Goal: Information Seeking & Learning: Learn about a topic

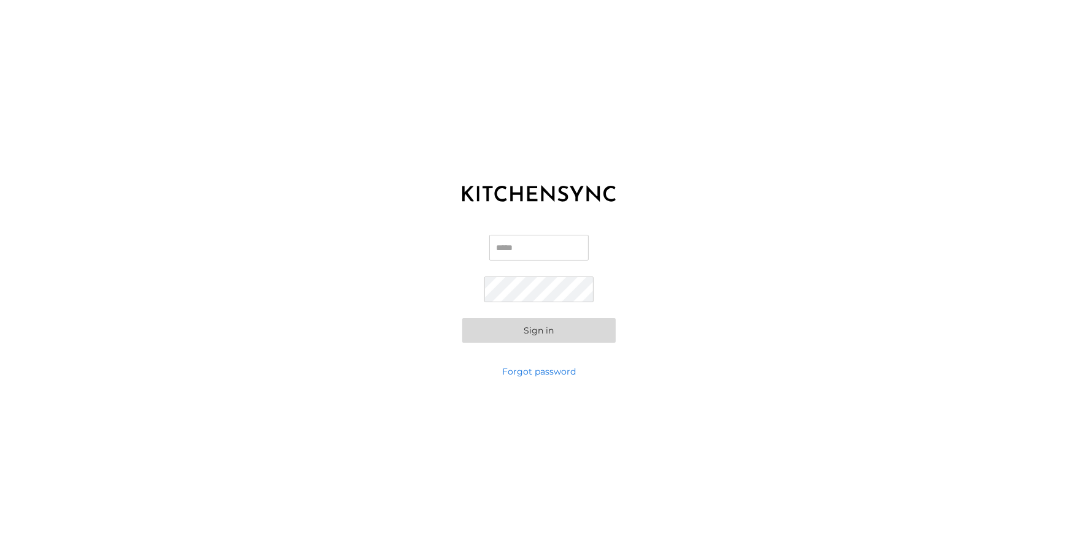
click at [558, 241] on input "Email" at bounding box center [538, 248] width 99 height 26
type input "**********"
click at [462, 318] on button "Sign in" at bounding box center [538, 330] width 153 height 25
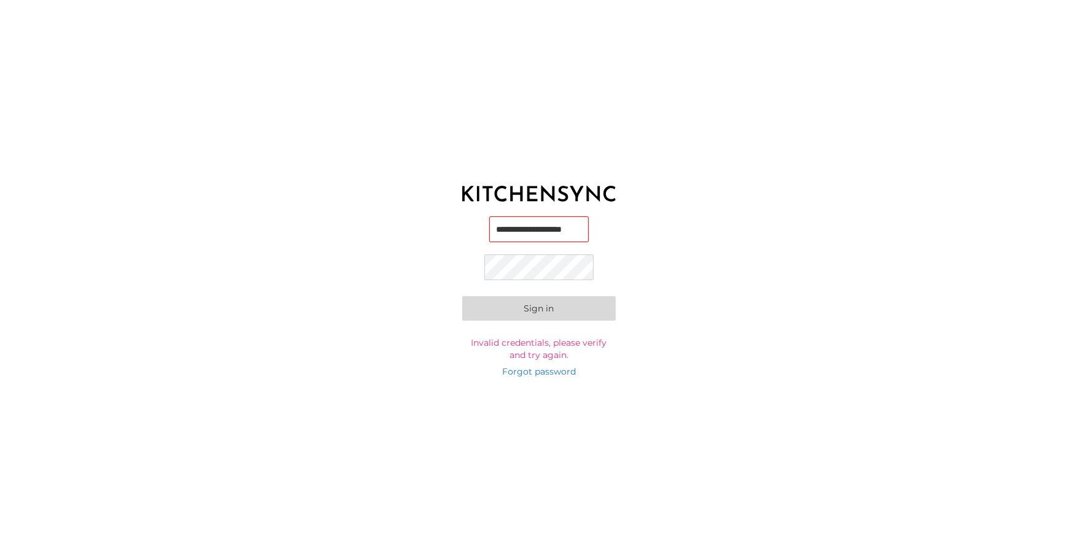
click at [552, 312] on button "Sign in" at bounding box center [538, 308] width 153 height 25
click at [553, 301] on button "Sign in" at bounding box center [538, 308] width 153 height 25
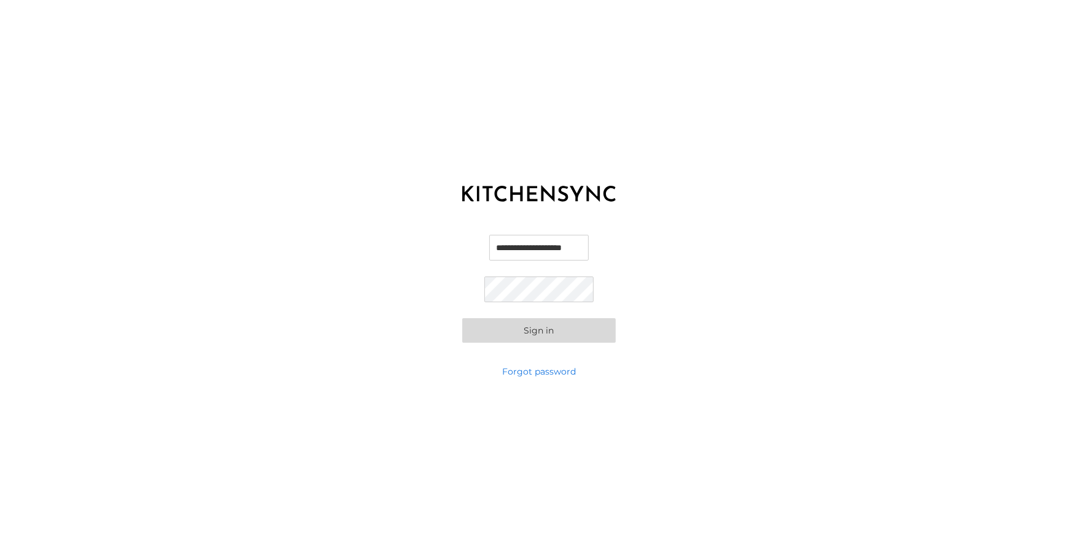
click at [535, 320] on button "Sign in" at bounding box center [538, 330] width 153 height 25
click at [533, 331] on button "Sign in" at bounding box center [538, 330] width 153 height 25
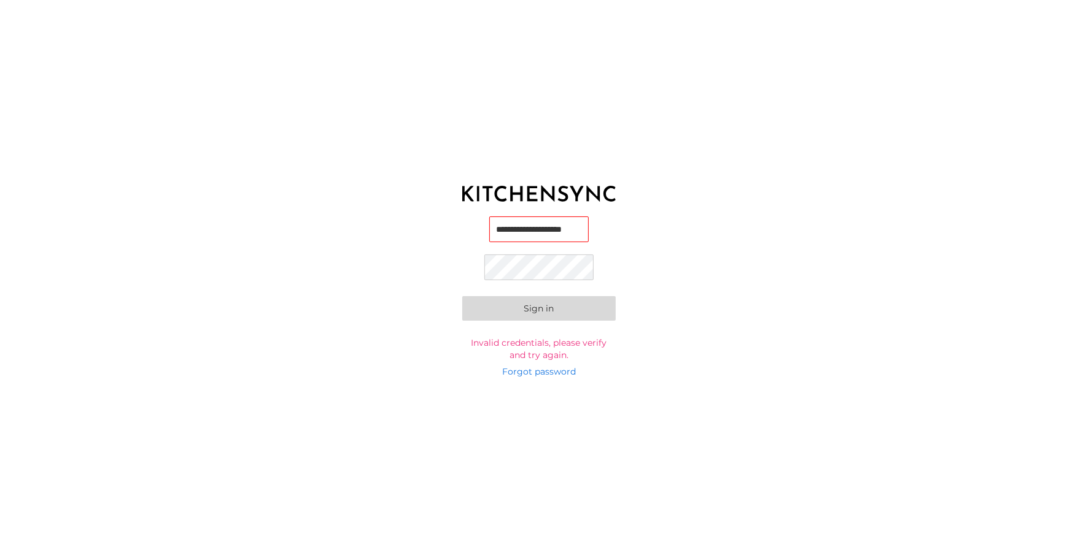
click at [536, 230] on input "**********" at bounding box center [538, 230] width 99 height 26
click at [495, 306] on button "Sign in" at bounding box center [538, 308] width 153 height 25
click at [541, 222] on input "**********" at bounding box center [538, 231] width 99 height 26
click at [533, 318] on button "Sign in" at bounding box center [538, 308] width 153 height 25
click at [531, 366] on link "Forgot password" at bounding box center [539, 372] width 74 height 12
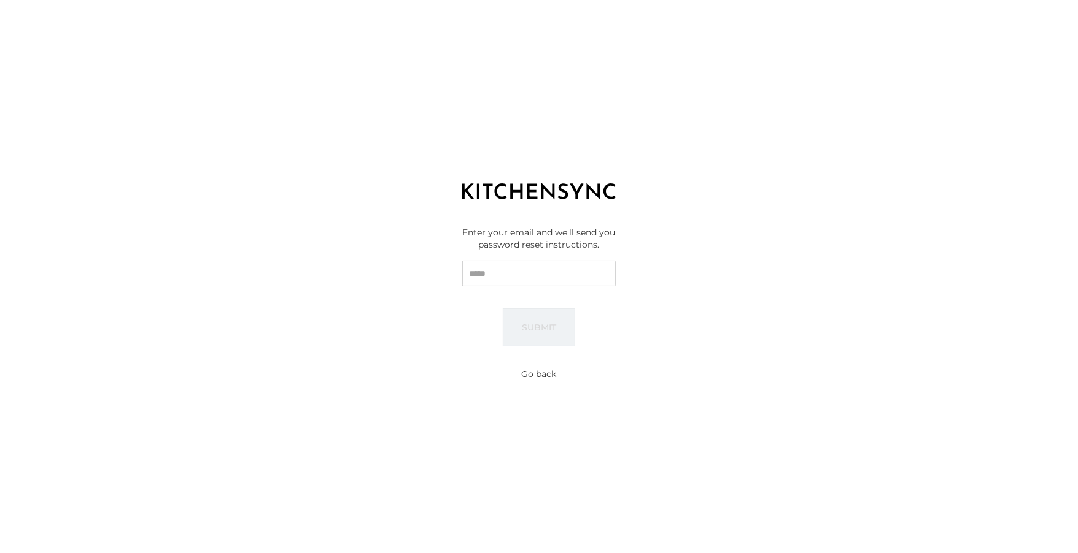
click at [507, 272] on input "Email" at bounding box center [538, 274] width 153 height 26
click at [503, 309] on button "Submit" at bounding box center [539, 328] width 72 height 38
type input "**********"
click at [503, 309] on button "Submit" at bounding box center [539, 328] width 72 height 38
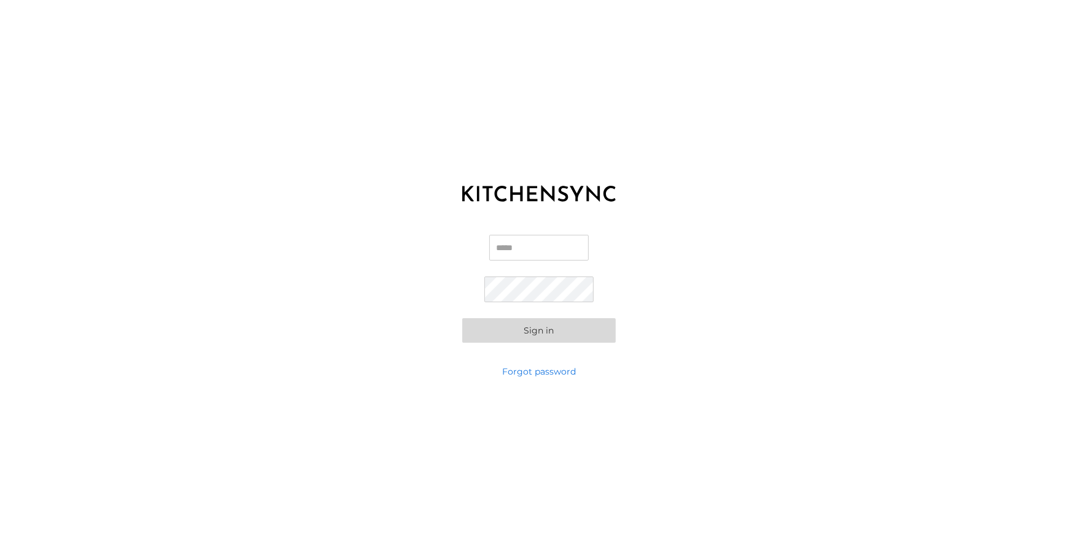
click at [524, 247] on input "Email" at bounding box center [538, 248] width 99 height 26
type input "**********"
click at [462, 318] on button "Sign in" at bounding box center [538, 330] width 153 height 25
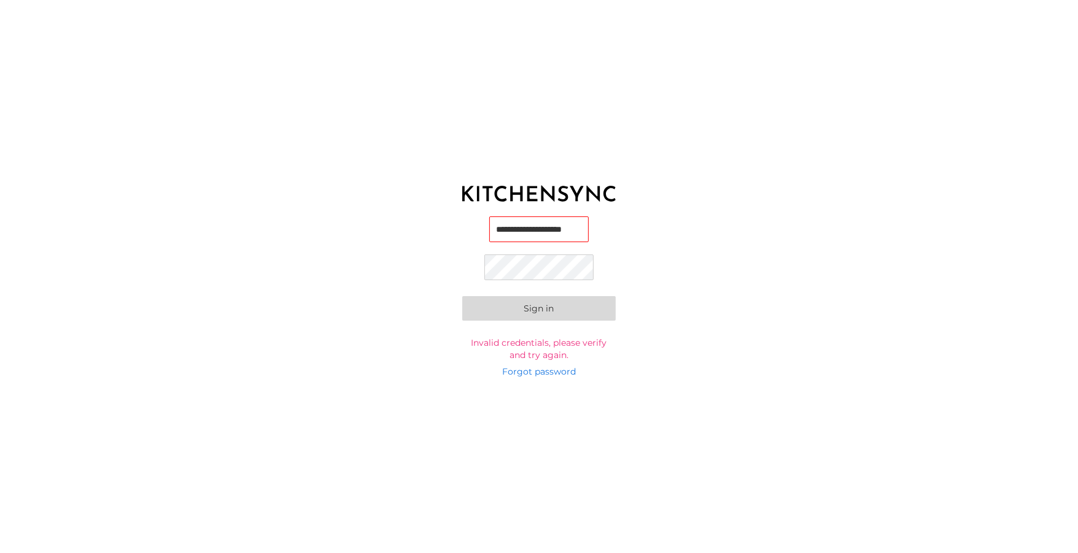
click at [417, 328] on div "**********" at bounding box center [539, 288] width 1078 height 153
click at [541, 296] on button "Sign in" at bounding box center [538, 308] width 153 height 25
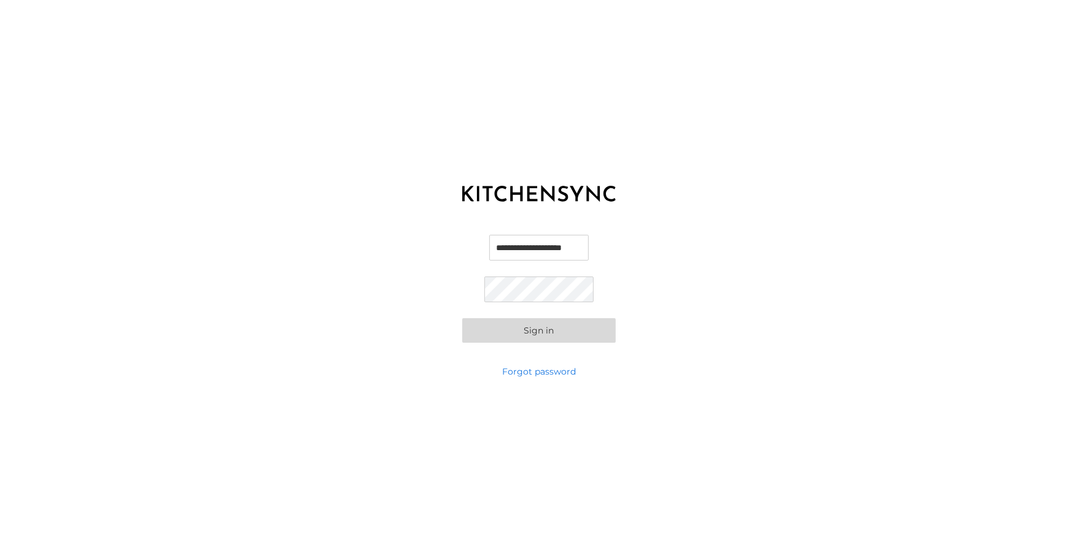
click at [526, 326] on button "Sign in" at bounding box center [538, 330] width 153 height 25
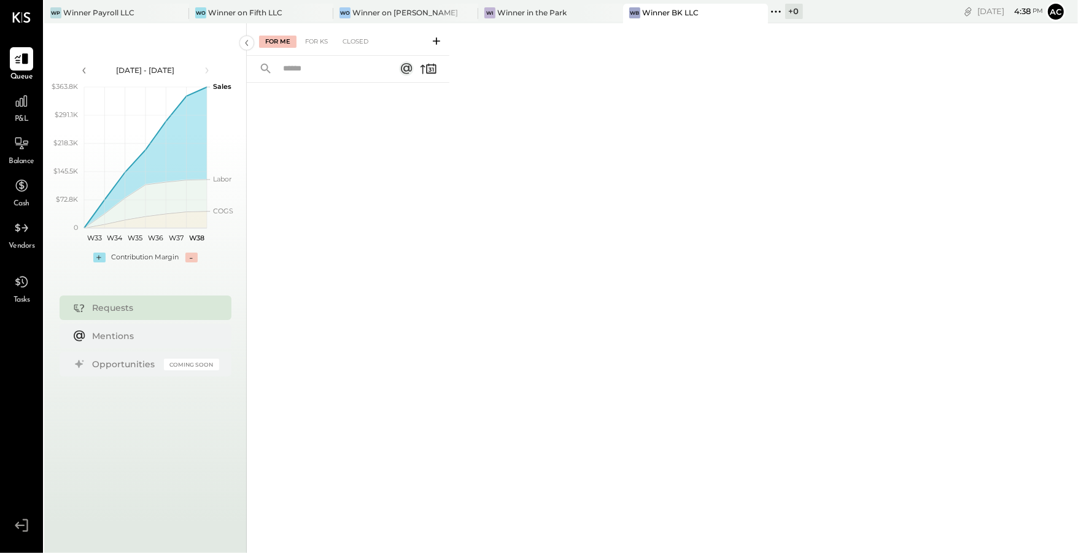
click at [768, 9] on icon at bounding box center [776, 12] width 16 height 16
click at [383, 118] on div at bounding box center [348, 302] width 202 height 438
click at [768, 13] on icon at bounding box center [776, 12] width 16 height 16
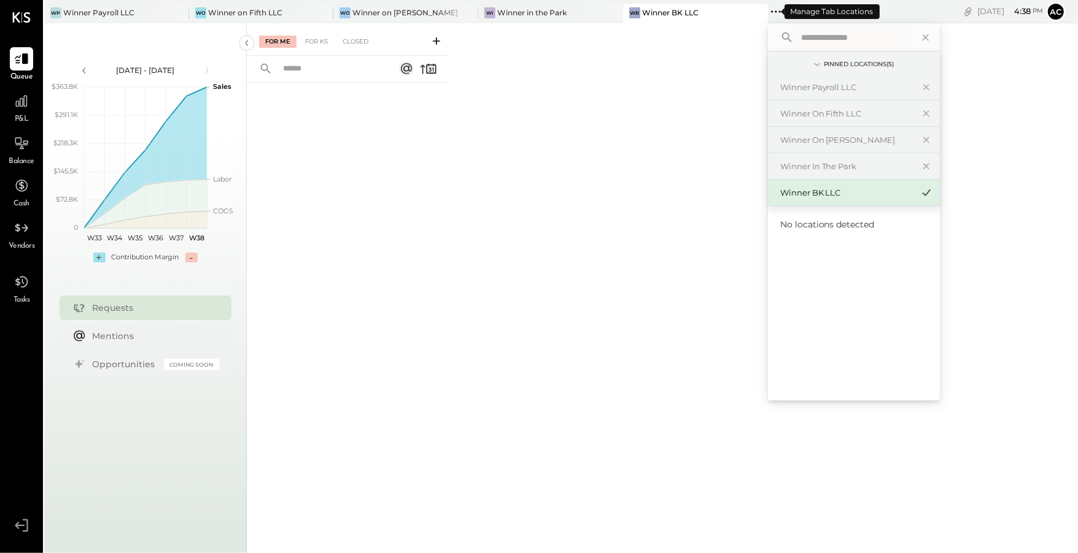
click at [785, 13] on div "+ 0" at bounding box center [794, 11] width 18 height 15
click at [605, 234] on div "For Me For KS Closed" at bounding box center [662, 286] width 831 height 526
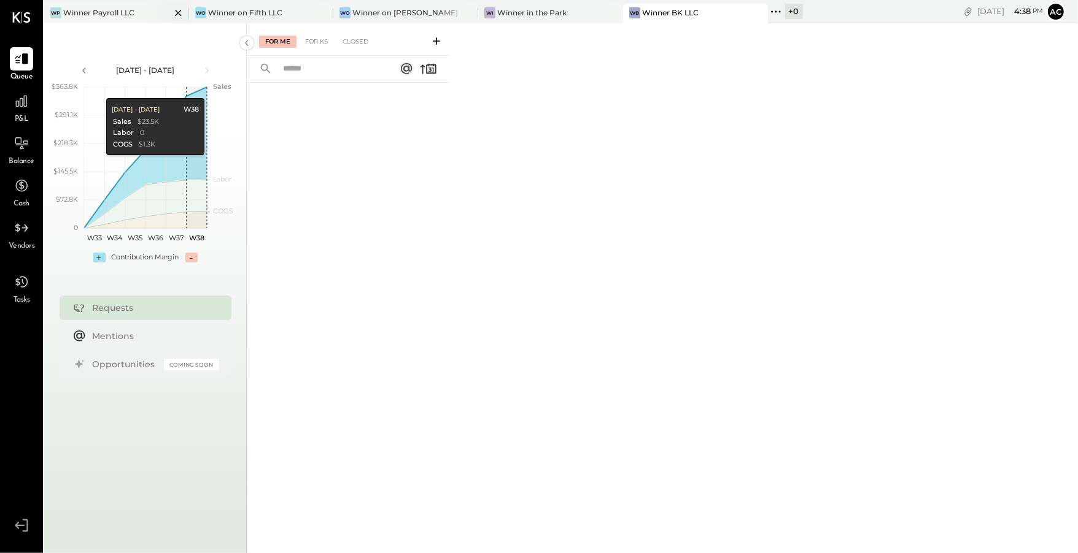
click at [135, 9] on div "WP Winner Payroll LLC" at bounding box center [107, 12] width 126 height 11
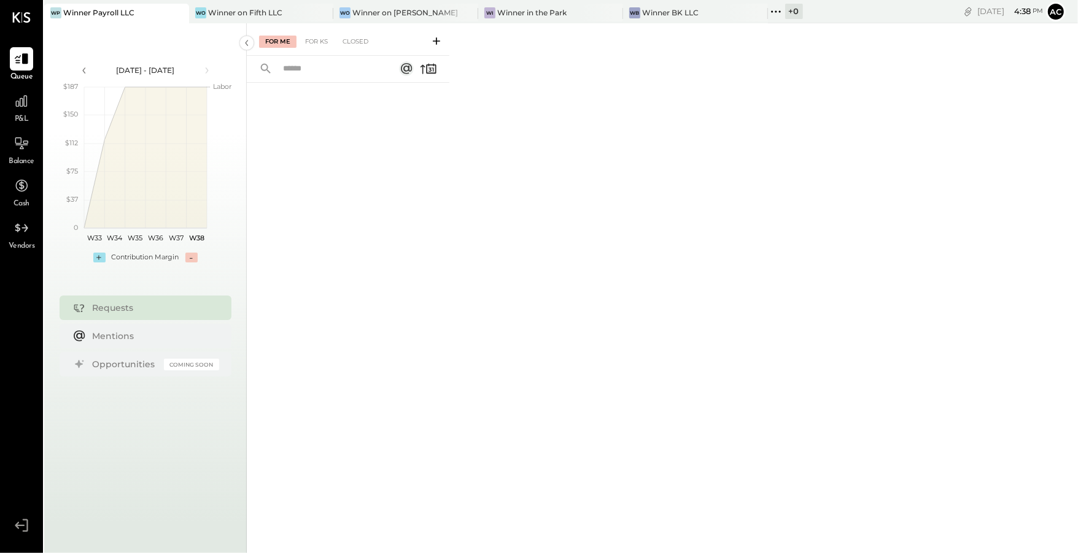
click at [1056, 18] on button "ac" at bounding box center [1056, 12] width 20 height 20
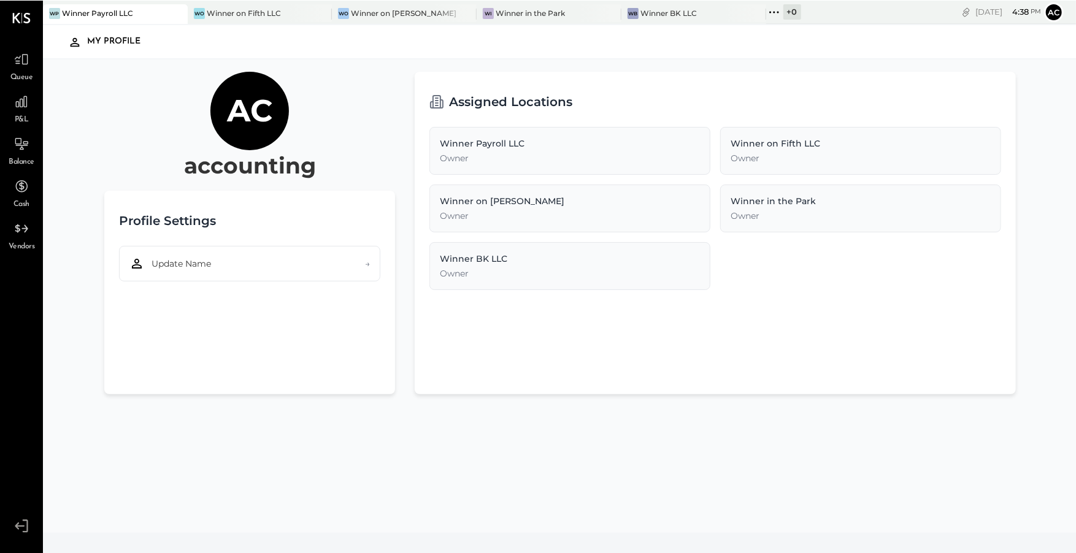
click at [17, 530] on icon at bounding box center [21, 526] width 22 height 18
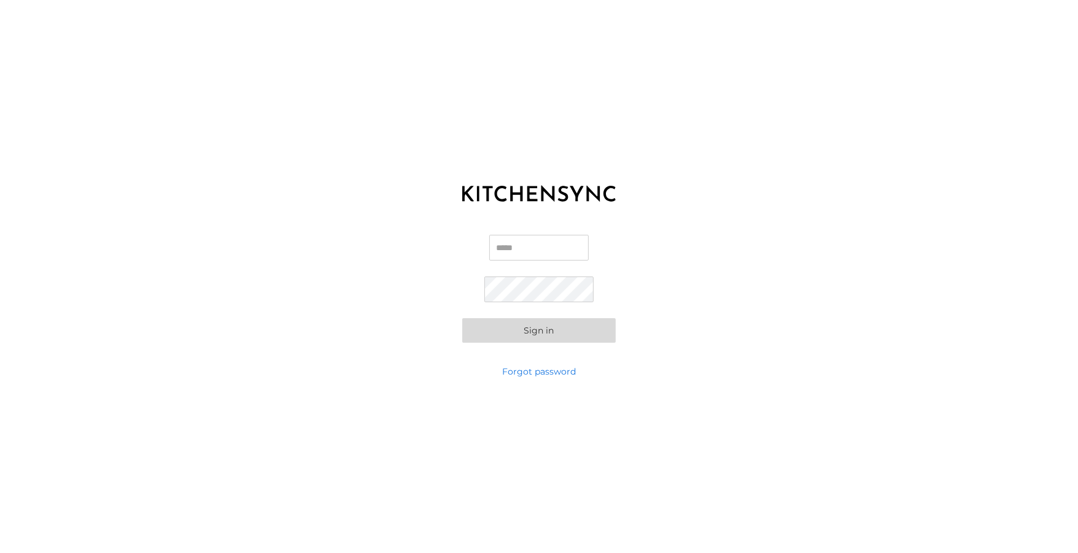
click at [503, 247] on input "Email" at bounding box center [538, 248] width 99 height 26
type input "**********"
click at [462, 318] on button "Sign in" at bounding box center [538, 330] width 153 height 25
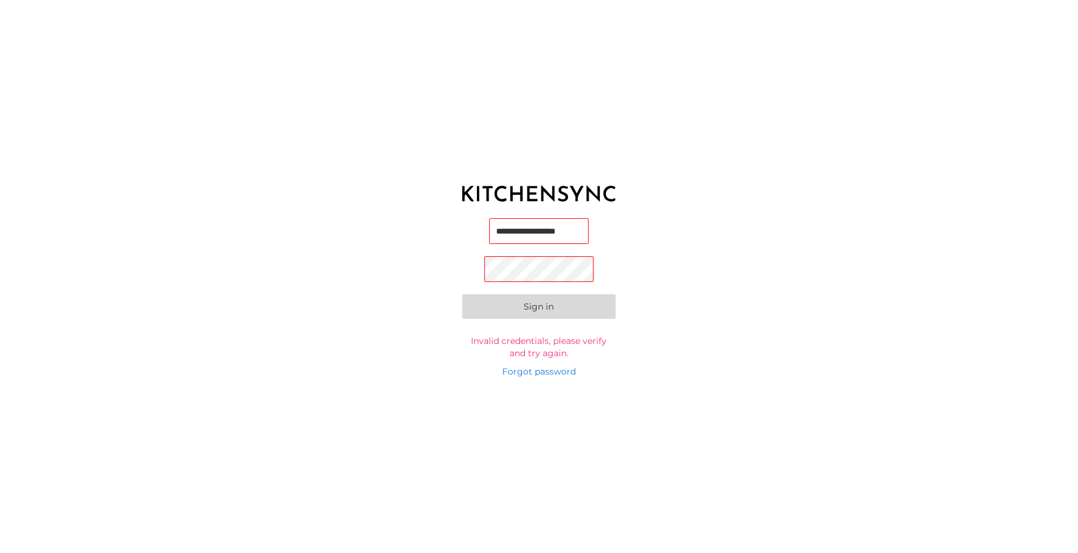
click at [568, 299] on button "Sign in" at bounding box center [538, 307] width 153 height 25
click at [462, 298] on button "Sign in" at bounding box center [538, 310] width 153 height 25
click at [505, 315] on button "Sign in" at bounding box center [538, 307] width 153 height 25
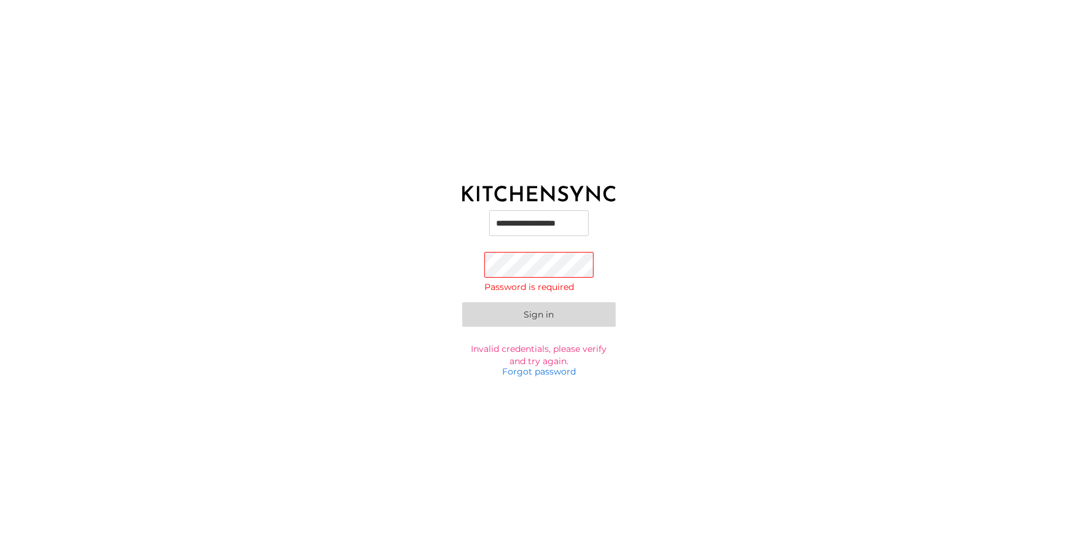
click at [561, 226] on input "**********" at bounding box center [538, 223] width 99 height 26
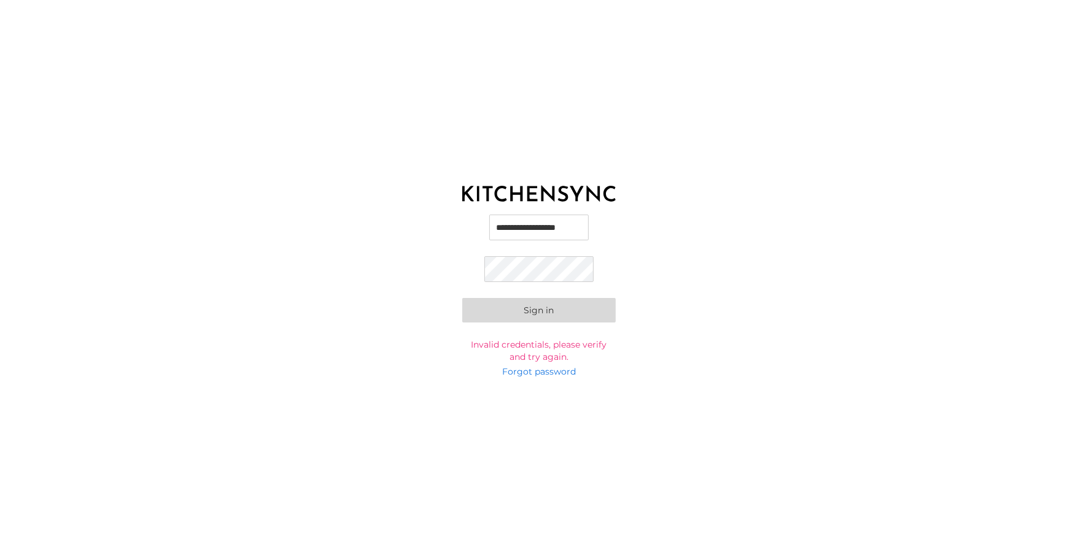
click at [467, 299] on button "Sign in" at bounding box center [538, 310] width 153 height 25
click at [485, 313] on button "Sign in" at bounding box center [538, 307] width 153 height 25
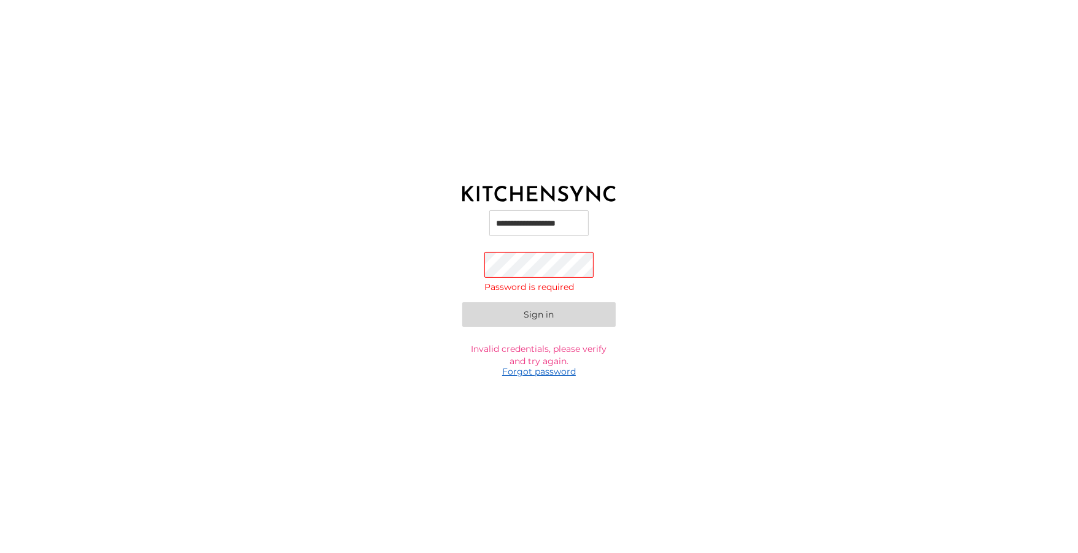
click at [541, 375] on link "Forgot password" at bounding box center [539, 372] width 74 height 12
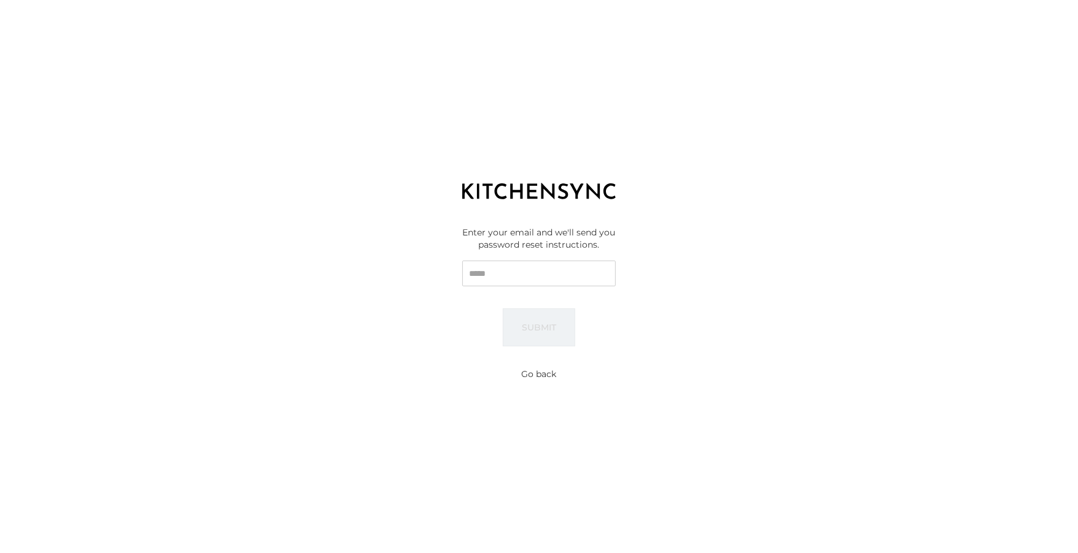
click at [539, 263] on input "Email" at bounding box center [538, 274] width 153 height 26
type input "**********"
click at [560, 320] on button "Submit" at bounding box center [539, 328] width 72 height 38
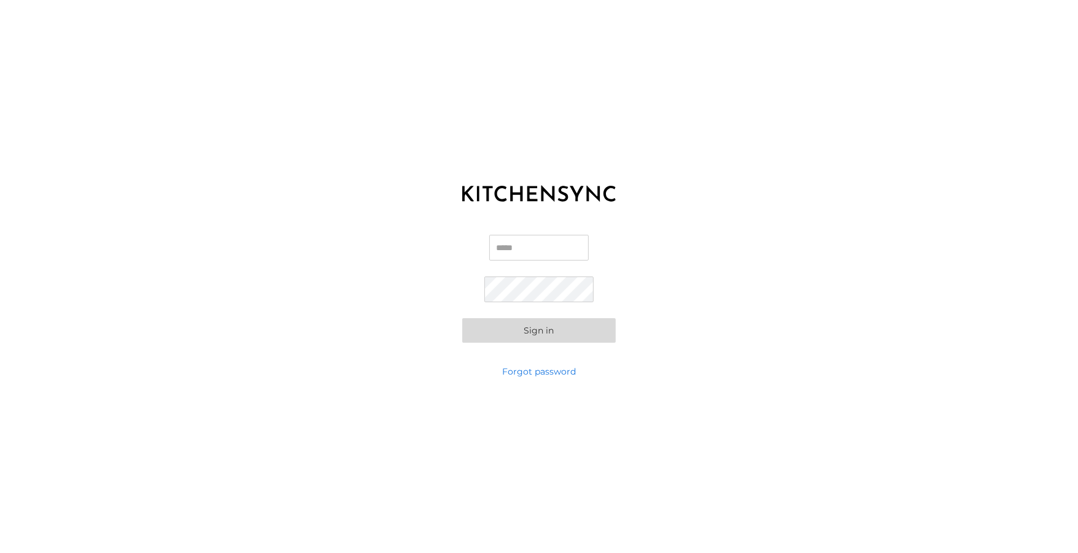
click at [570, 253] on input "Email" at bounding box center [538, 248] width 99 height 26
type input "**********"
click at [413, 334] on div "**********" at bounding box center [539, 288] width 1078 height 153
click at [519, 339] on button "Sign in" at bounding box center [538, 330] width 153 height 25
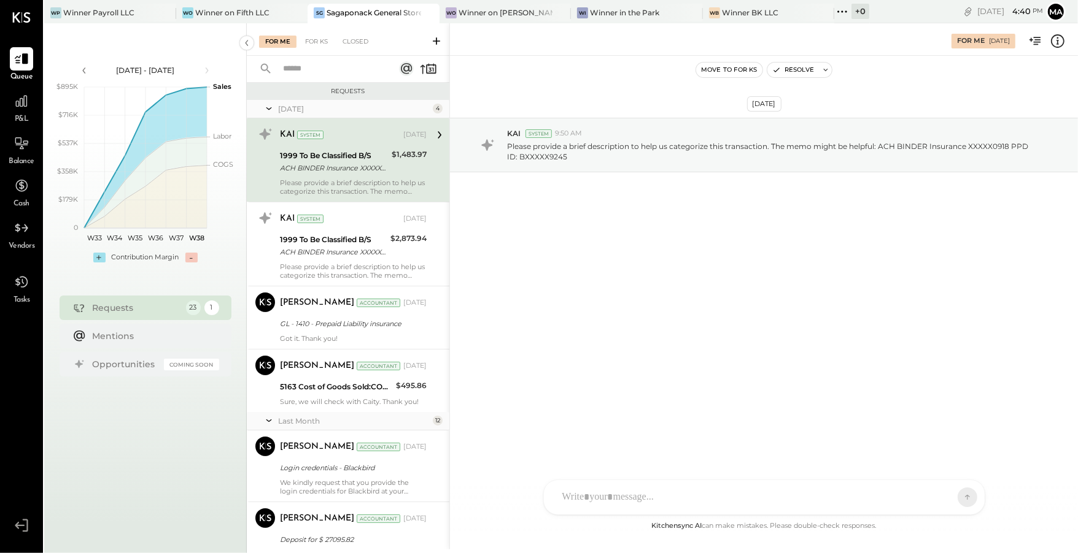
click at [18, 72] on span "Queue" at bounding box center [21, 77] width 23 height 11
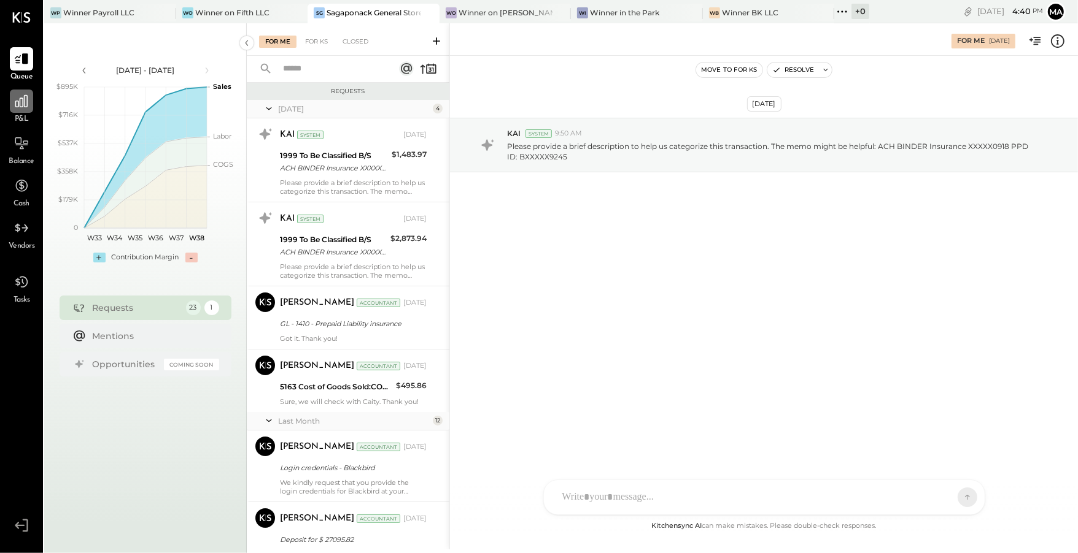
click at [13, 104] on div at bounding box center [21, 101] width 23 height 23
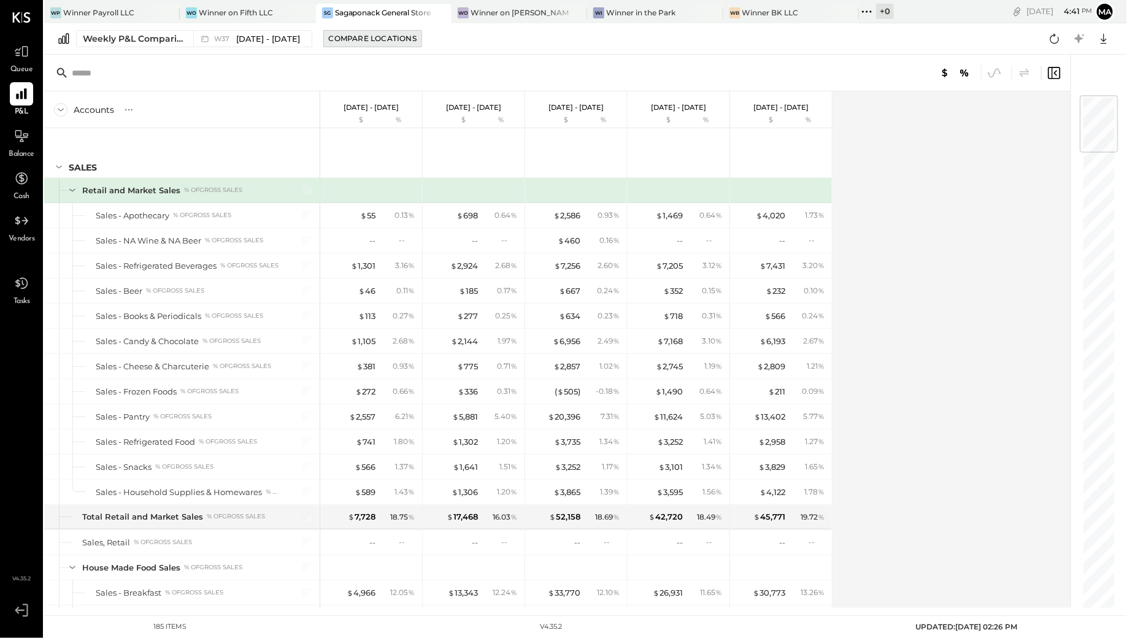
click at [364, 32] on button "Compare Locations" at bounding box center [372, 38] width 99 height 17
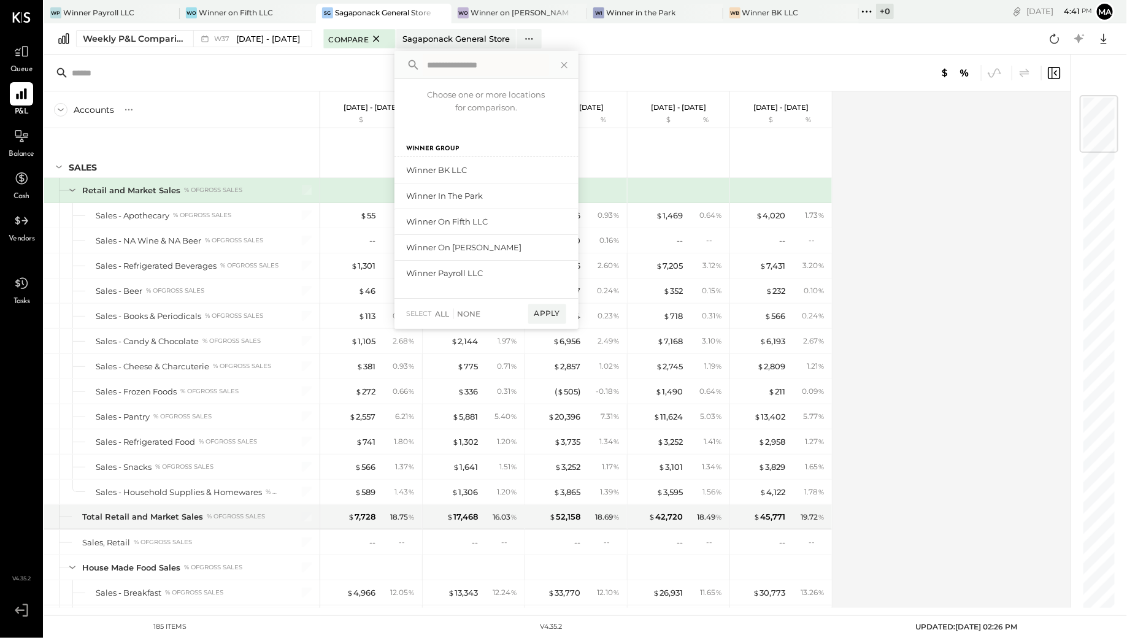
click at [302, 99] on div "Accounts S % GL" at bounding box center [182, 109] width 276 height 37
click at [276, 50] on div "Weekly P&L Comparison W37 Sep 8 - 14, 2025 Compare Sagaponack General Store Cho…" at bounding box center [585, 38] width 1083 height 31
click at [283, 39] on span "Sep 8 - 14, 2025" at bounding box center [268, 39] width 64 height 12
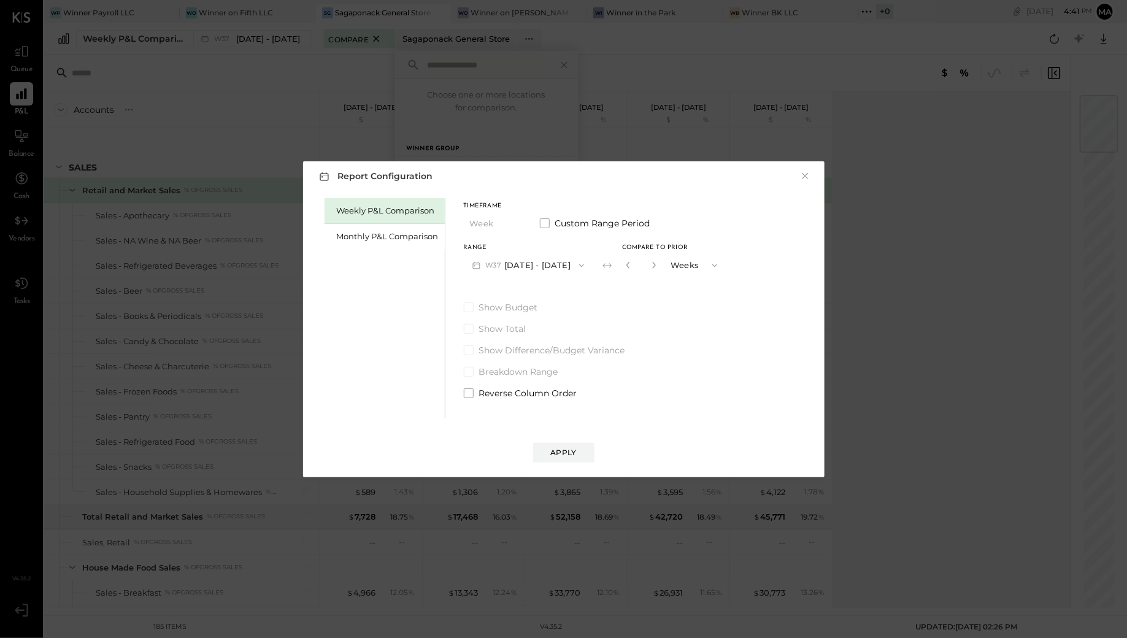
click at [589, 231] on div "Timeframe Week Custom Range Period" at bounding box center [595, 219] width 263 height 32
click at [599, 220] on span "Custom Range Period" at bounding box center [602, 223] width 95 height 12
click at [525, 258] on button "Sep 8, 2025" at bounding box center [500, 265] width 73 height 23
click at [687, 346] on div "Weekly P&L Comparison Monthly P&L Comparison Timeframe Week Custom Range Period…" at bounding box center [563, 306] width 497 height 223
click at [396, 241] on div "Monthly P&L Comparison" at bounding box center [388, 237] width 102 height 12
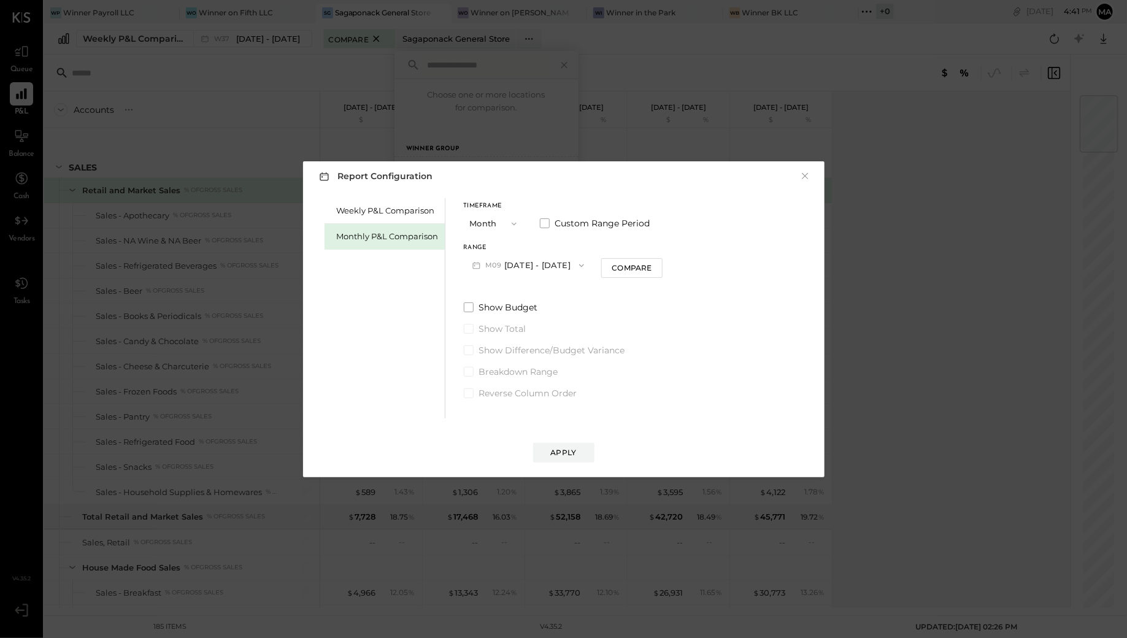
click at [520, 270] on button "M09 Sep 1 - 30, 2025" at bounding box center [528, 265] width 129 height 23
click at [511, 283] on div "M08 Aug 1 - 31, 2025" at bounding box center [535, 293] width 140 height 26
click at [584, 458] on button "Apply" at bounding box center [563, 453] width 61 height 20
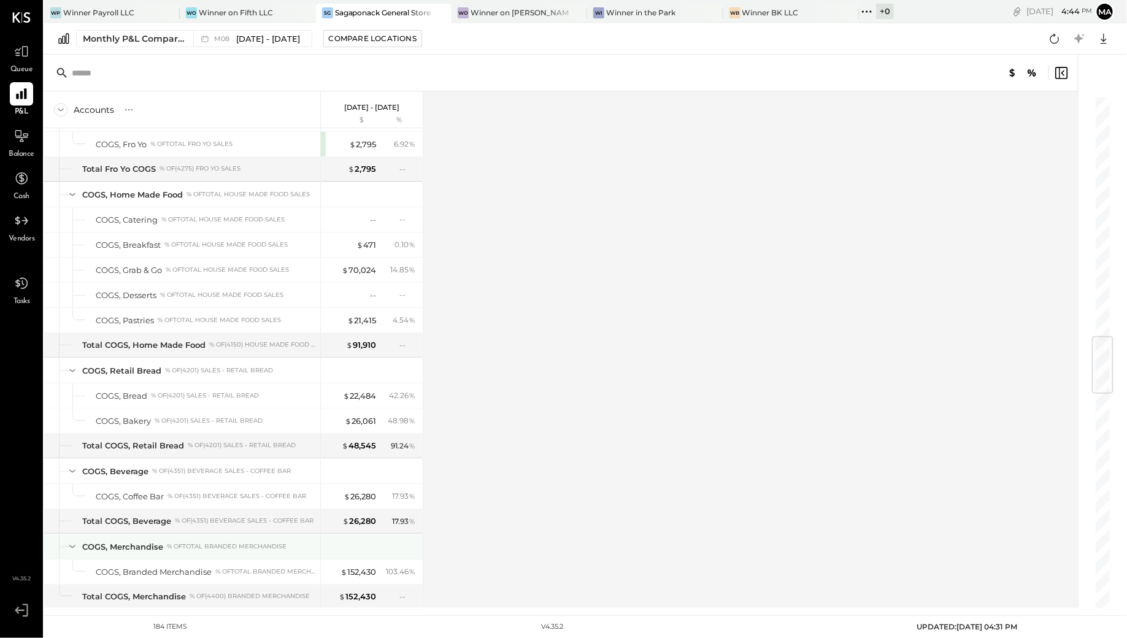
scroll to position [832, 0]
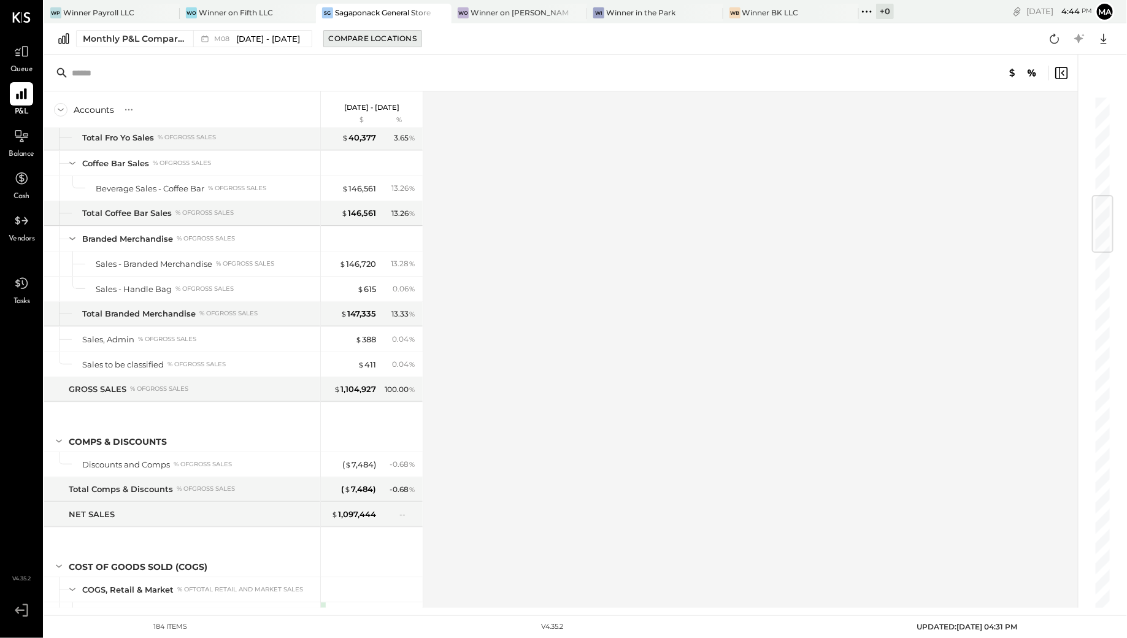
click at [379, 34] on div "Compare Locations" at bounding box center [373, 38] width 88 height 10
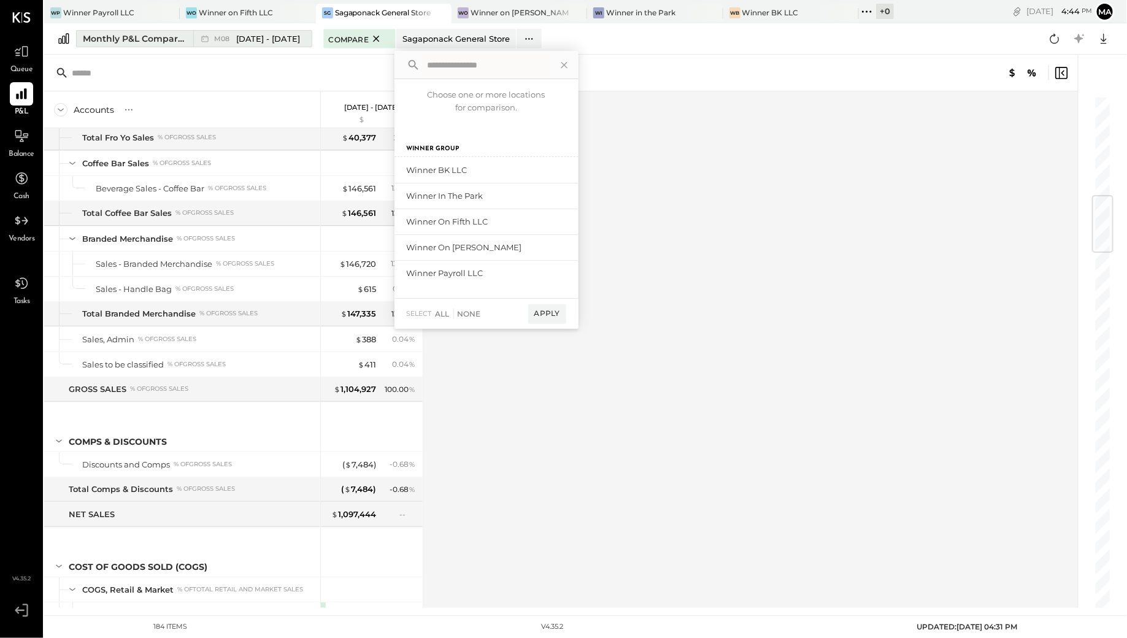
click at [279, 36] on span "Aug 1 - 31, 2025" at bounding box center [268, 39] width 64 height 12
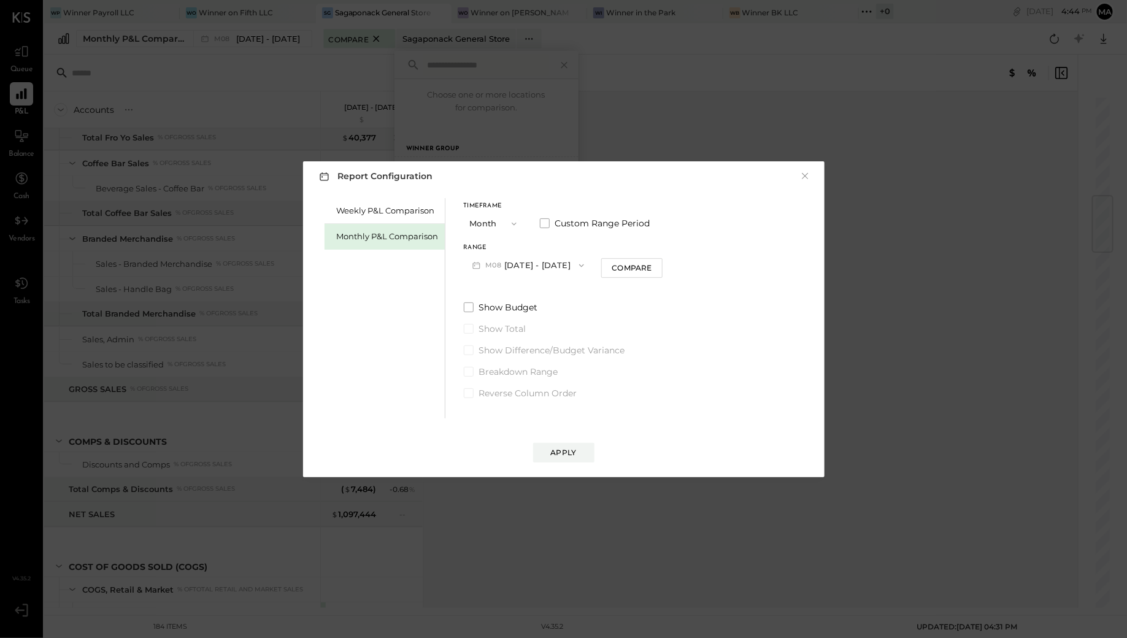
click at [533, 265] on button "M08 Aug 1 - 31, 2025" at bounding box center [528, 265] width 129 height 23
click at [499, 451] on span "Jan 1 - 31, 2025" at bounding box center [521, 455] width 58 height 10
click at [553, 269] on button "M01 Jan 1 - 31, 2025" at bounding box center [528, 265] width 128 height 23
click at [698, 322] on div "Weekly P&L Comparison Monthly P&L Comparison Timeframe Month Custom Range Perio…" at bounding box center [563, 306] width 497 height 223
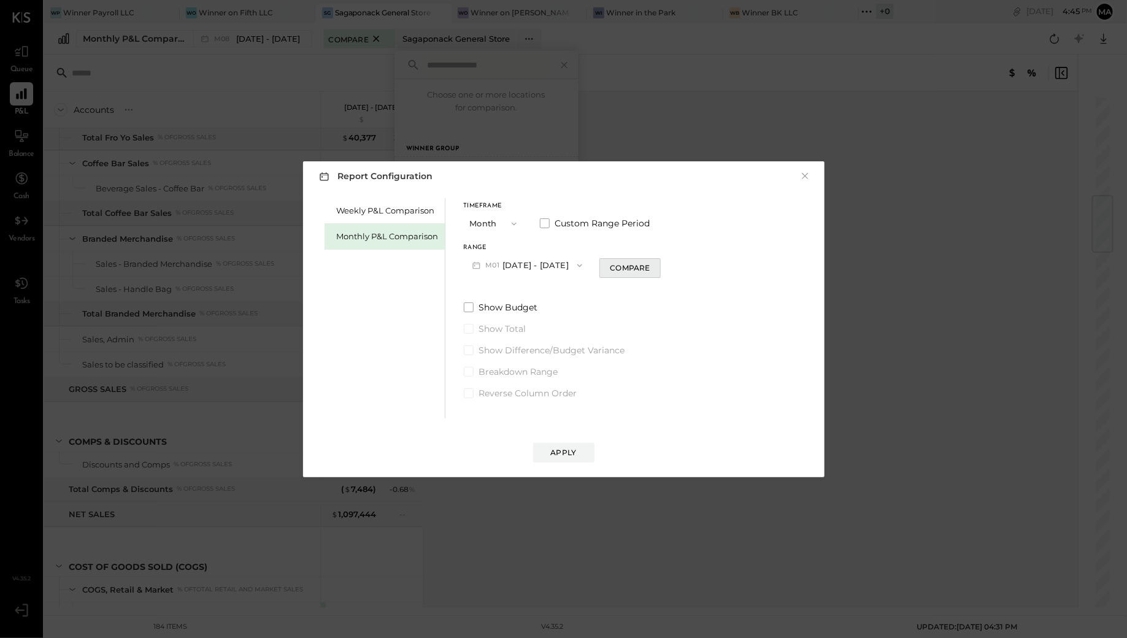
click at [612, 269] on div "Compare" at bounding box center [630, 268] width 40 height 10
click at [524, 260] on button "M01 Jan 1 - 31, 2025" at bounding box center [528, 265] width 128 height 23
click at [789, 375] on div "Weekly P&L Comparison Monthly P&L Comparison Timeframe Month Custom Range Perio…" at bounding box center [563, 306] width 497 height 223
click at [547, 228] on label "Custom Range Period" at bounding box center [595, 223] width 110 height 12
click at [514, 271] on button "Jan 1, 2025" at bounding box center [500, 265] width 73 height 23
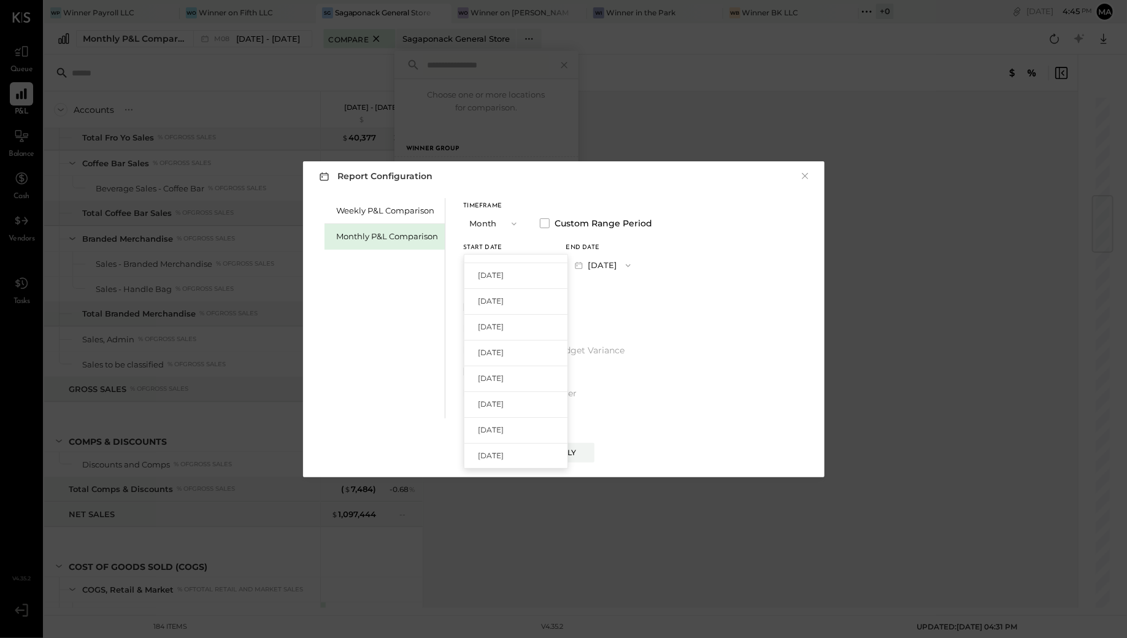
click at [682, 310] on div "Weekly P&L Comparison Monthly P&L Comparison Timeframe Month Custom Range Perio…" at bounding box center [563, 306] width 497 height 223
click at [617, 260] on button "Jan 31, 2025" at bounding box center [602, 265] width 73 height 23
click at [611, 298] on div "Aug 31, 2025" at bounding box center [618, 293] width 103 height 26
click at [557, 454] on div "Apply" at bounding box center [564, 452] width 26 height 10
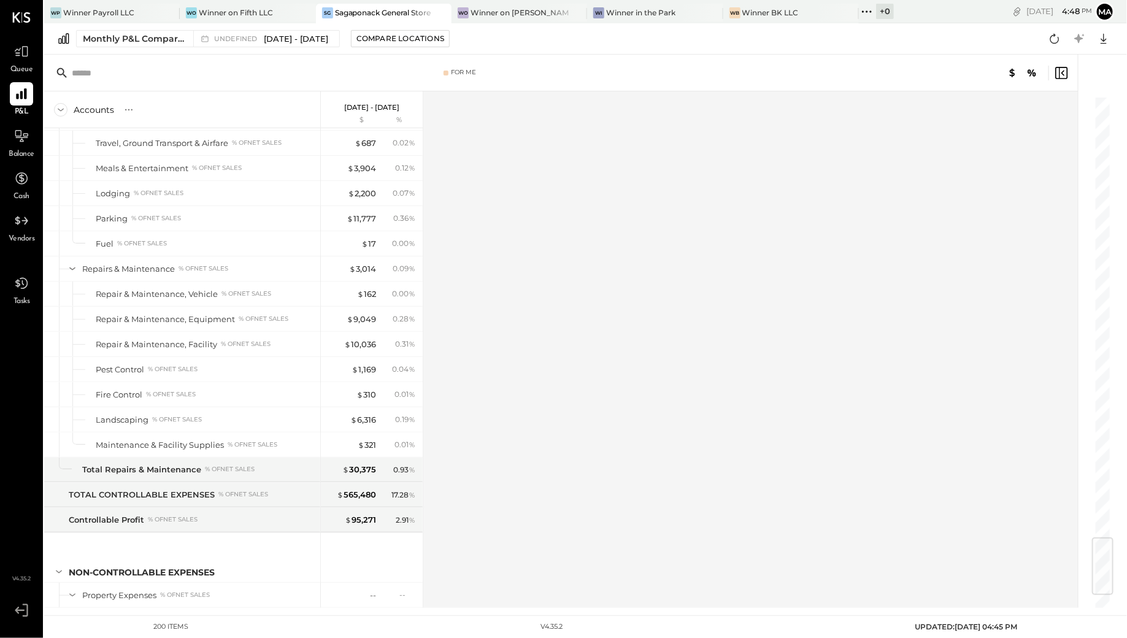
scroll to position [4334, 0]
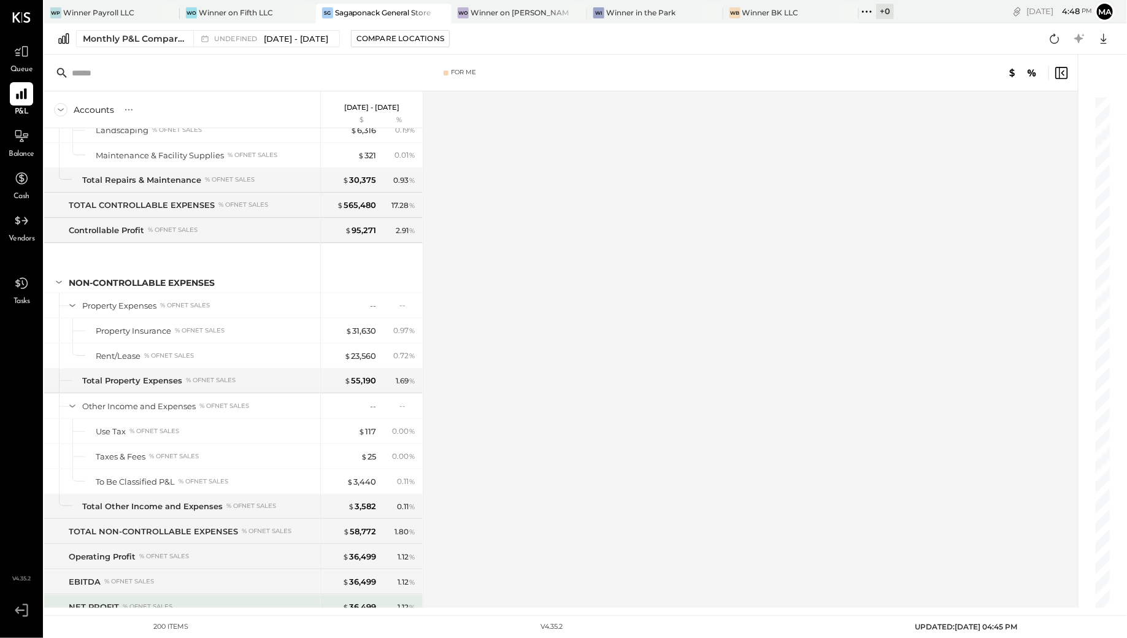
click at [177, 553] on div "NET PROFIT % of NET SALES" at bounding box center [192, 607] width 247 height 12
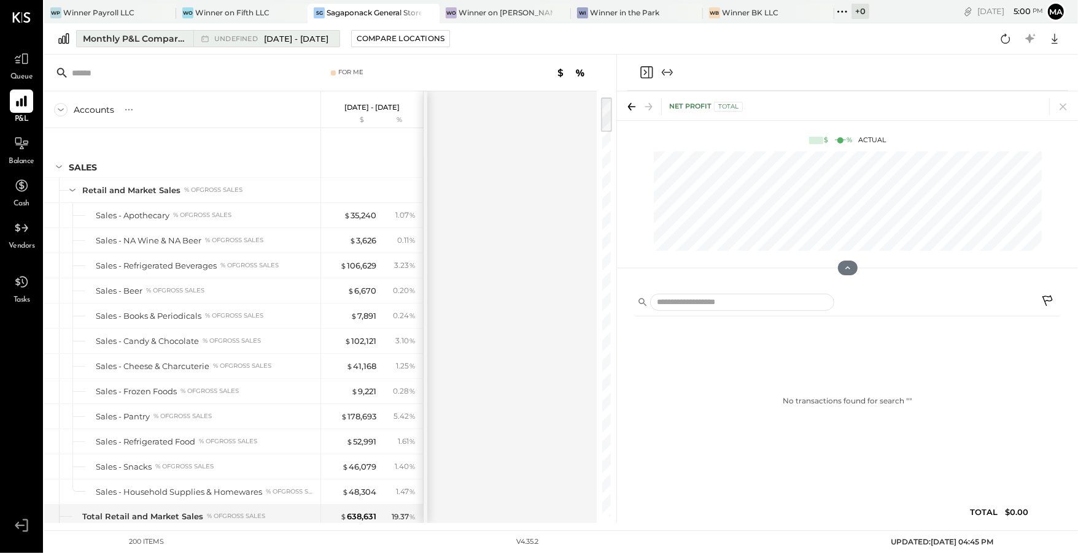
click at [299, 45] on div "undefined Jan 1 - Aug 31, 2025" at bounding box center [263, 39] width 140 height 16
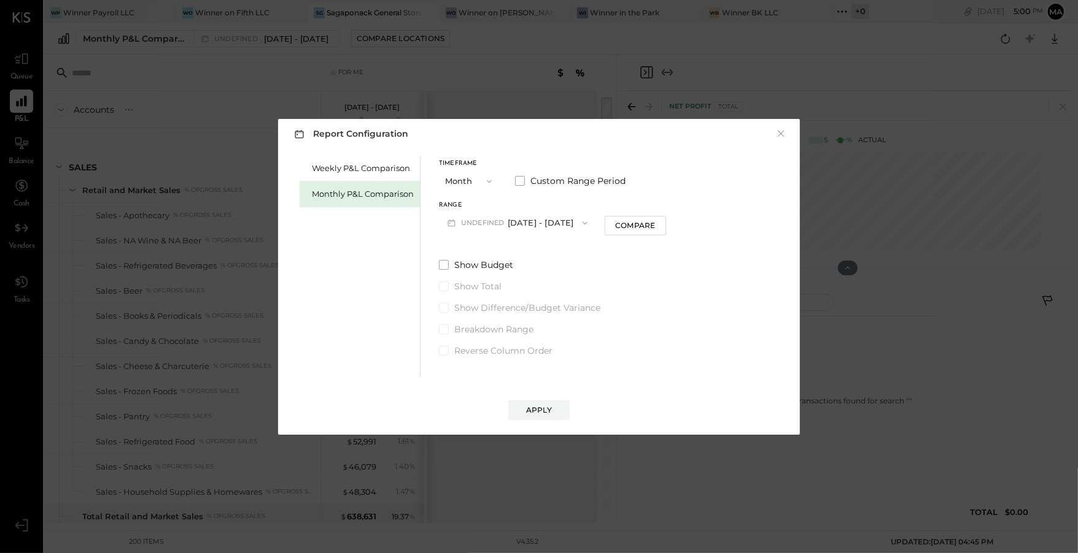
click at [551, 223] on button "undefined Jan 1 - Aug 31, 2025" at bounding box center [517, 223] width 157 height 23
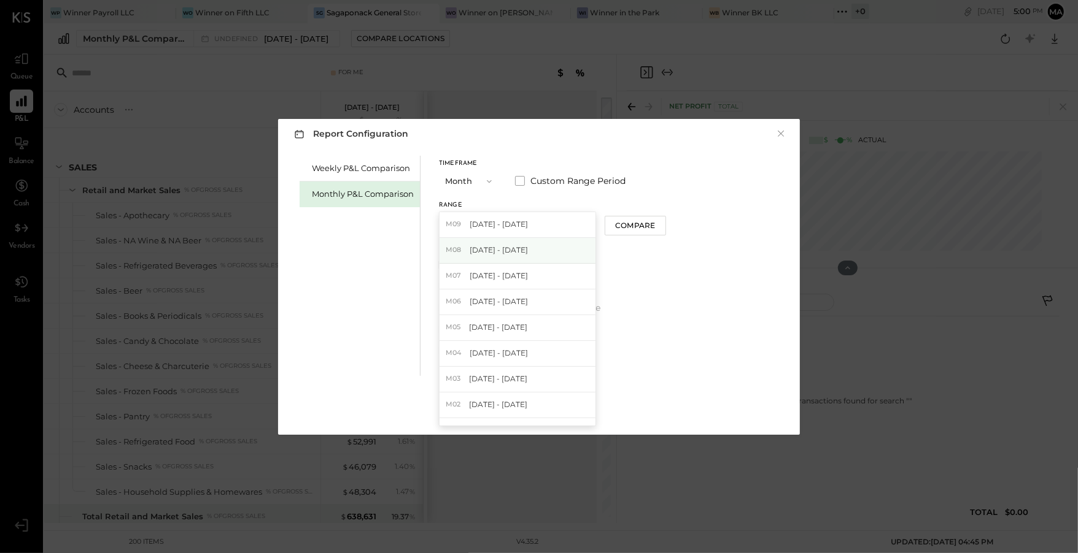
click at [541, 252] on div "M08 Aug 1 - 31, 2025" at bounding box center [517, 251] width 156 height 26
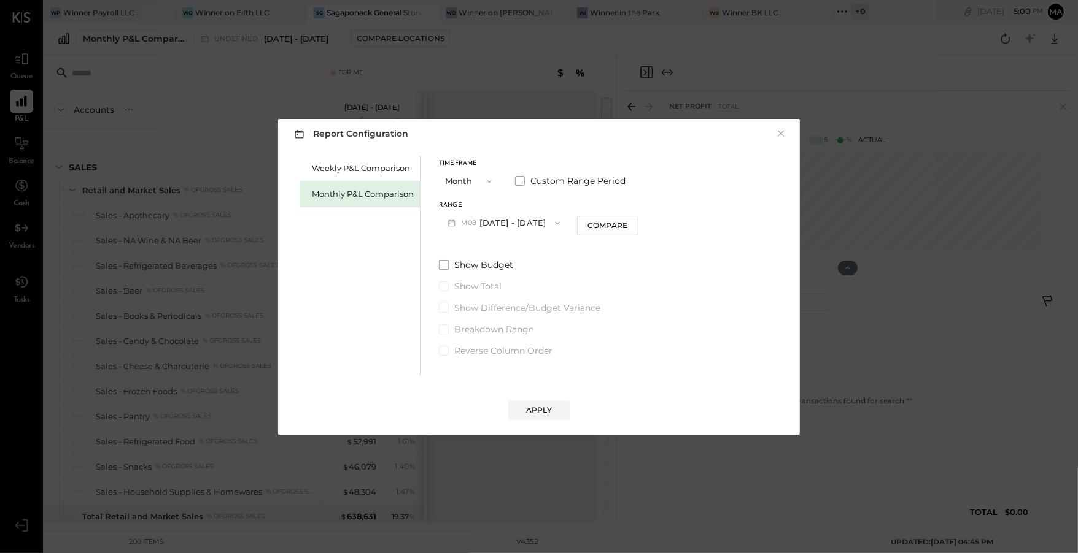
click at [541, 393] on div "Apply" at bounding box center [538, 398] width 497 height 44
click at [535, 428] on div "Report Configuration × Weekly P&L Comparison Monthly P&L Comparison Timeframe M…" at bounding box center [539, 277] width 522 height 316
click at [541, 415] on button "Apply" at bounding box center [538, 411] width 61 height 20
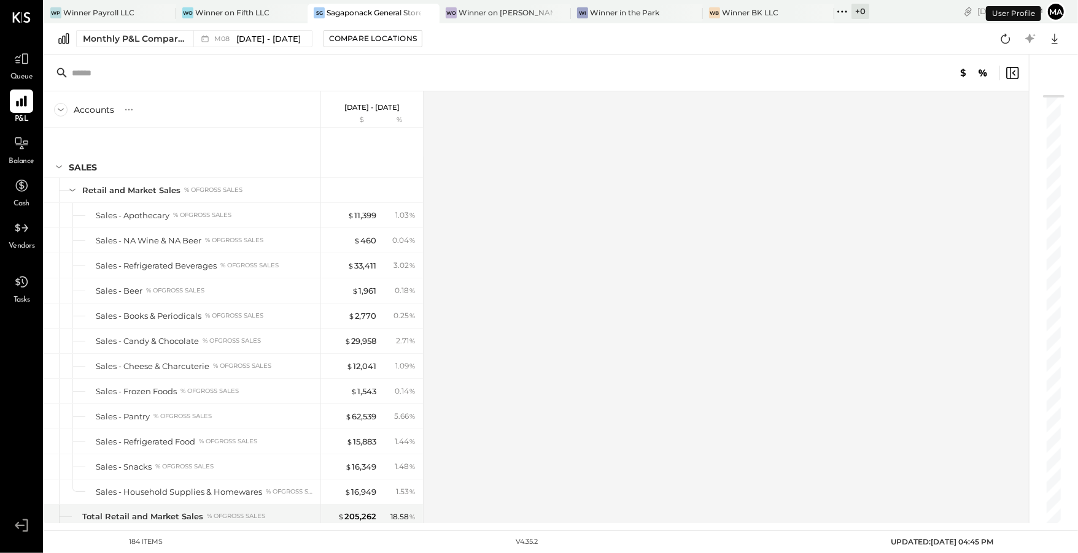
scroll to position [4019, 0]
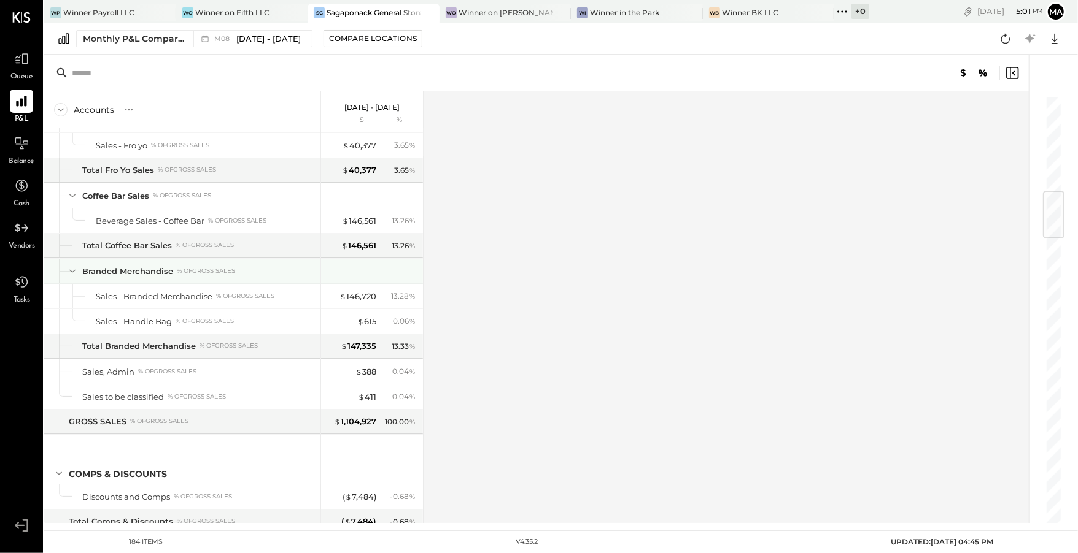
scroll to position [644, 0]
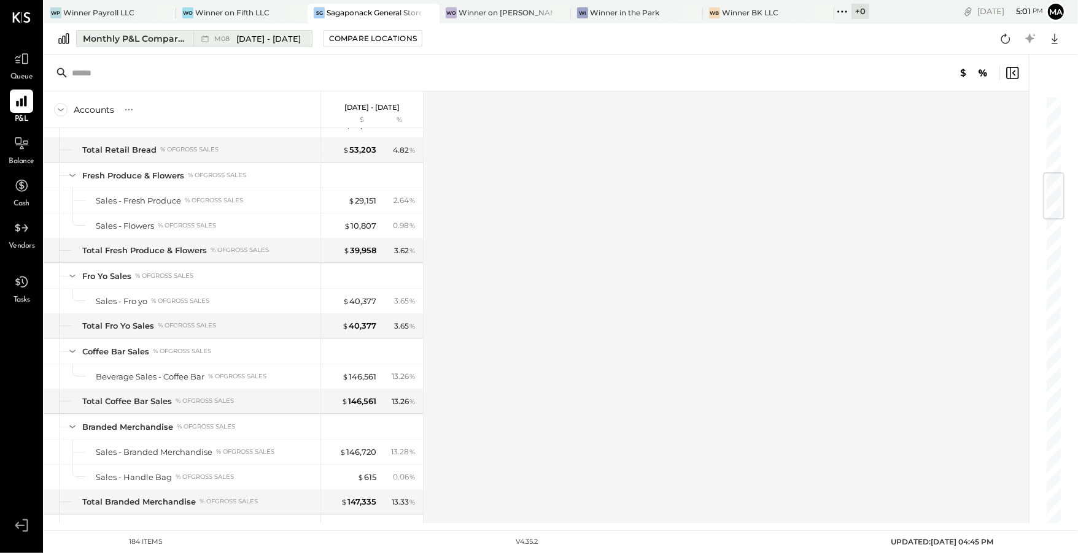
click at [229, 33] on div "M08 Aug 1 - 31, 2025" at bounding box center [257, 39] width 87 height 12
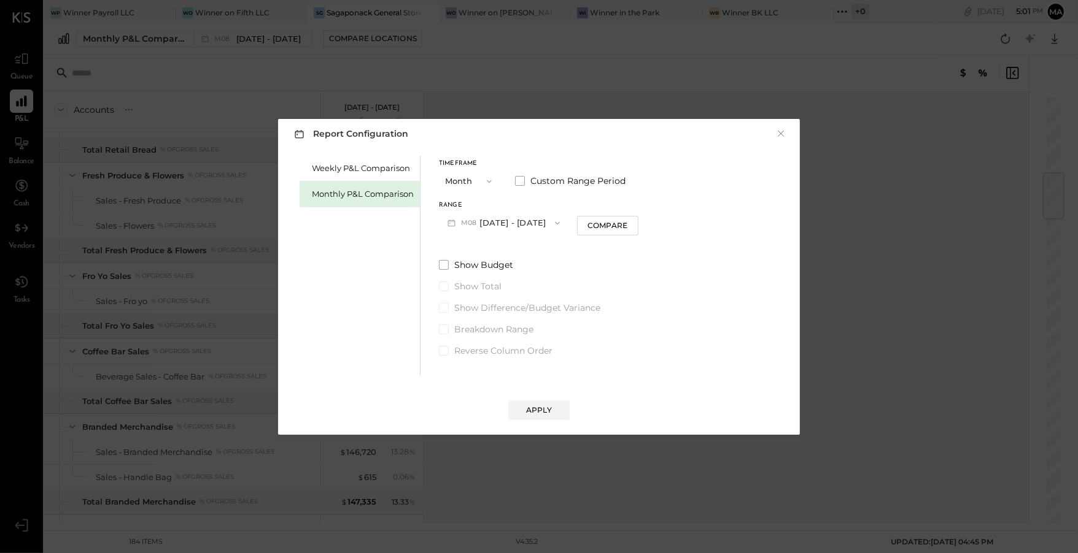
click at [515, 220] on button "M08 Aug 1 - 31, 2025" at bounding box center [503, 223] width 129 height 23
click at [678, 315] on div "Weekly P&L Comparison Monthly P&L Comparison Timeframe Month Custom Range Perio…" at bounding box center [538, 264] width 497 height 223
click at [513, 187] on div "Timeframe Month Custom Range Period" at bounding box center [538, 177] width 199 height 32
click at [524, 179] on label "Custom Range Period" at bounding box center [570, 181] width 110 height 12
click at [483, 222] on button "Aug 1, 2025" at bounding box center [475, 223] width 73 height 23
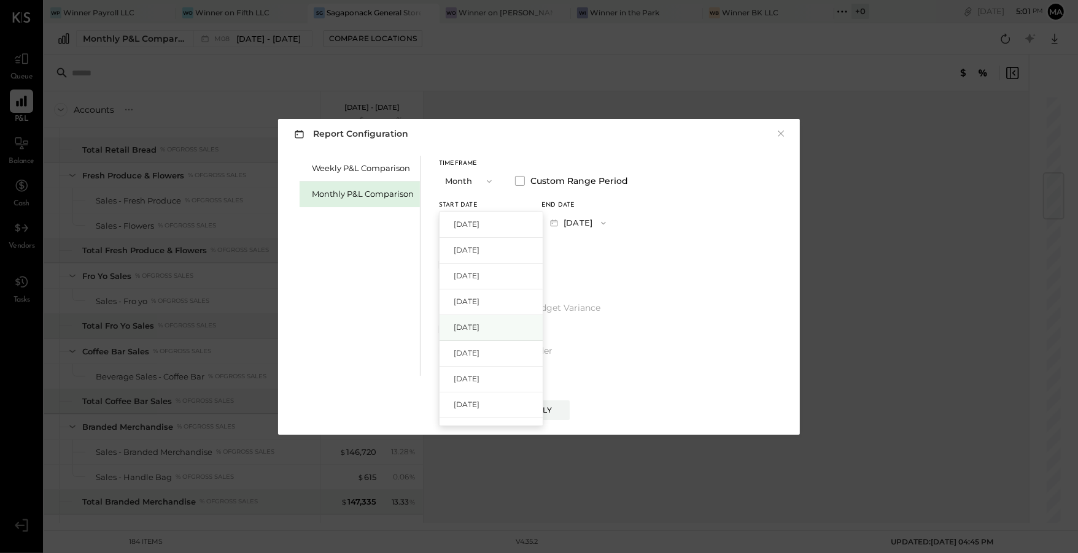
scroll to position [17, 0]
click at [456, 414] on span "Jan 1, 2025" at bounding box center [466, 413] width 26 height 10
click at [506, 223] on span "button" at bounding box center [498, 223] width 16 height 10
click at [471, 337] on span "Apr 1, 2025" at bounding box center [466, 336] width 26 height 10
click at [593, 215] on button "Apr 30, 2025" at bounding box center [577, 223] width 73 height 23
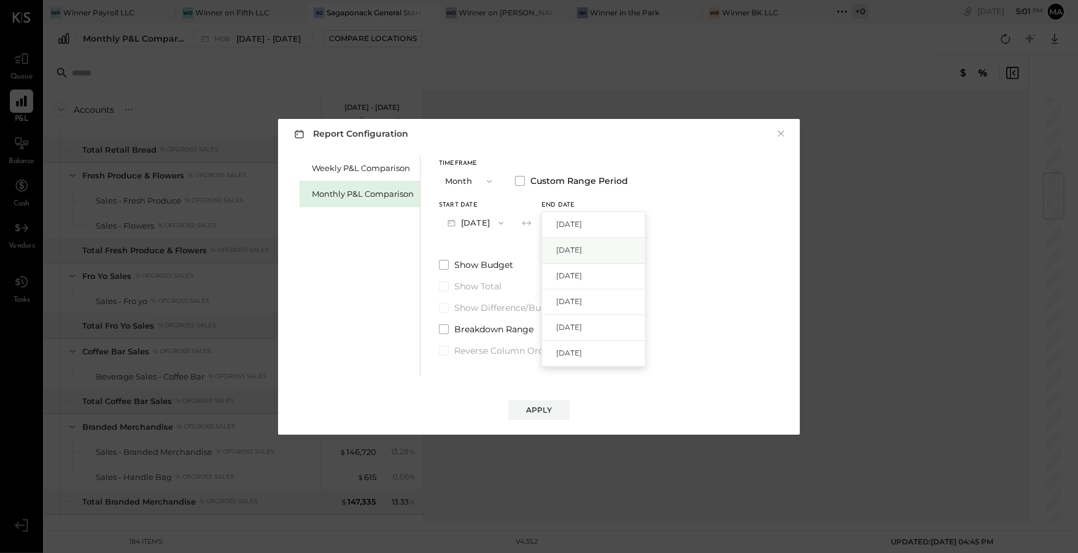
click at [580, 253] on span "Aug 31, 2025" at bounding box center [569, 250] width 26 height 10
click at [533, 411] on div "Apply" at bounding box center [539, 410] width 26 height 10
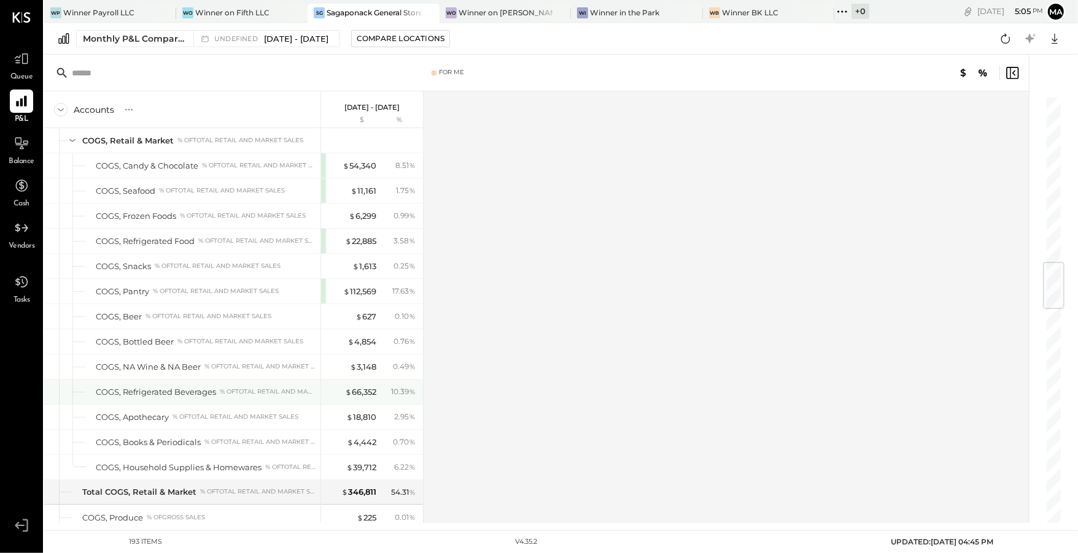
scroll to position [1391, 0]
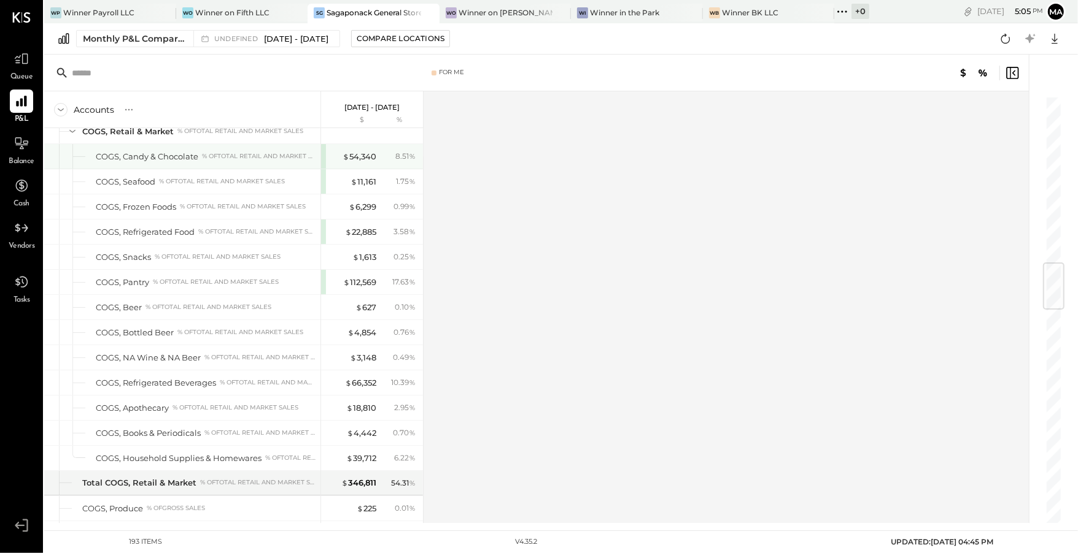
click at [237, 144] on div "COGS, Candy & Chocolate % of Total Retail and Market Sales" at bounding box center [182, 156] width 276 height 25
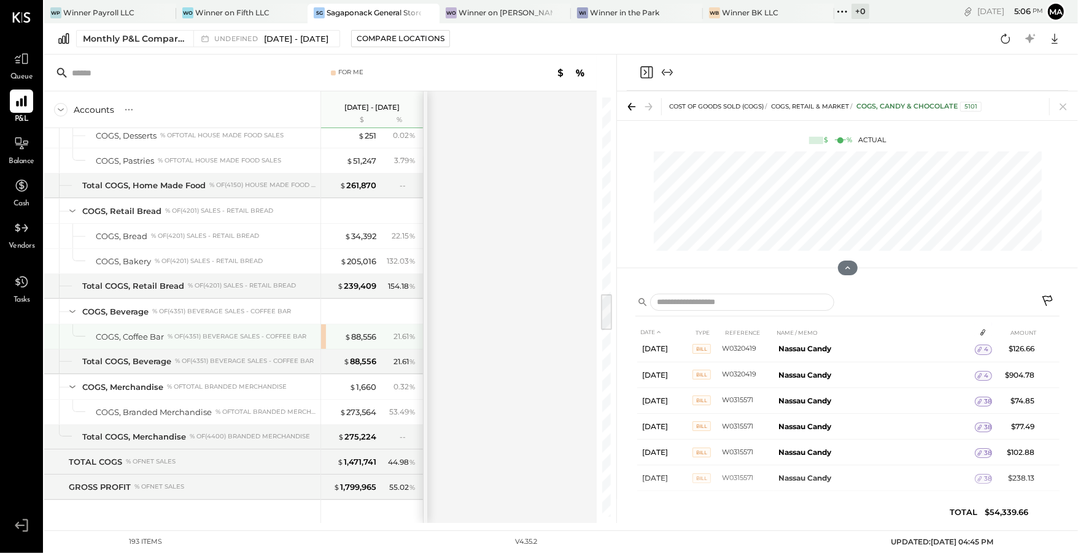
scroll to position [2174, 0]
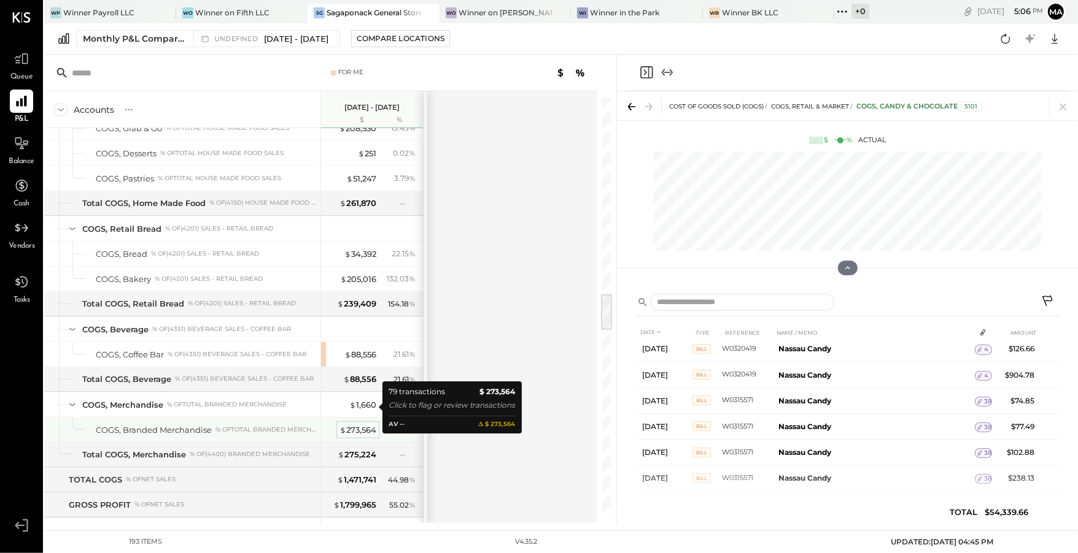
click at [355, 425] on div "$ 273,564" at bounding box center [357, 431] width 37 height 12
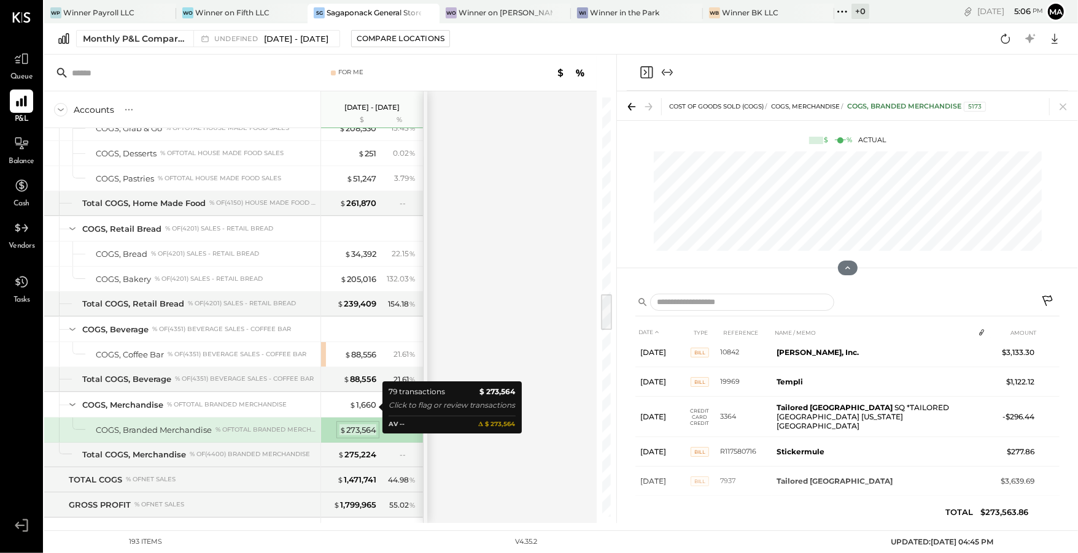
scroll to position [718, 0]
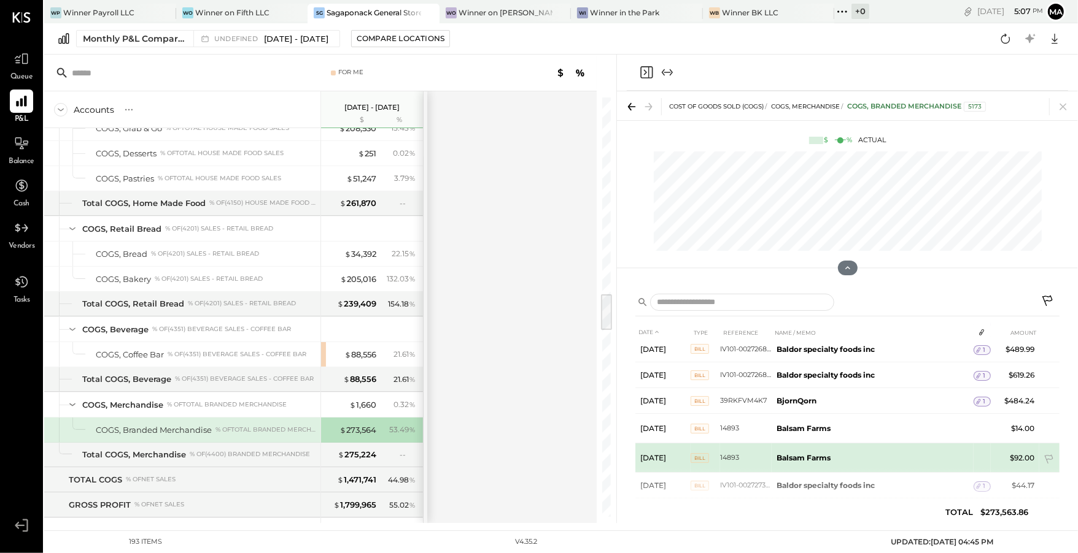
scroll to position [1774, 0]
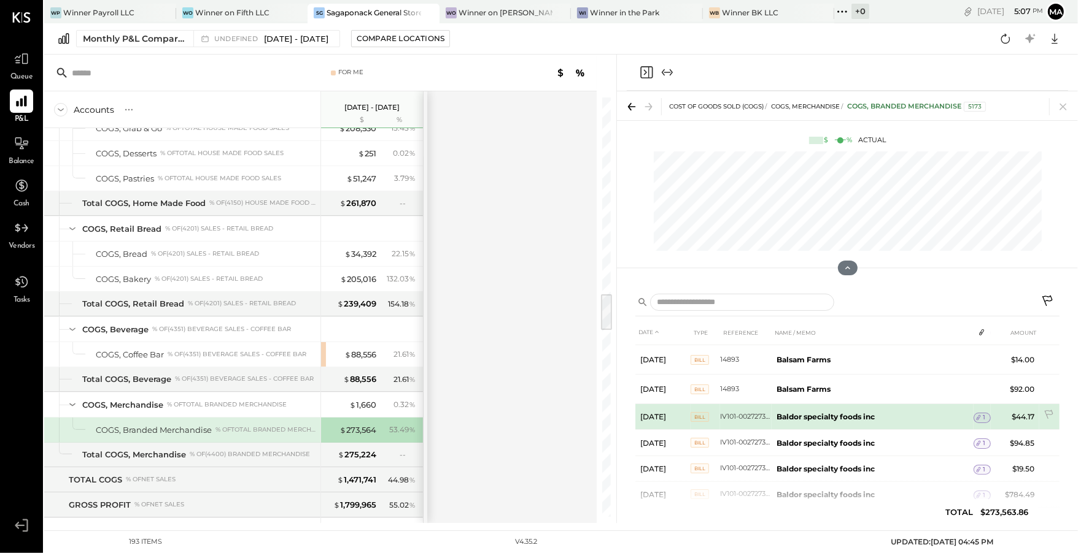
click at [708, 412] on span "Bill" at bounding box center [699, 417] width 18 height 10
click at [808, 404] on td "Baldor specialty foods inc" at bounding box center [872, 417] width 202 height 26
click at [776, 412] on b "Baldor specialty foods inc" at bounding box center [825, 416] width 98 height 9
click at [982, 414] on span "1" at bounding box center [983, 418] width 2 height 9
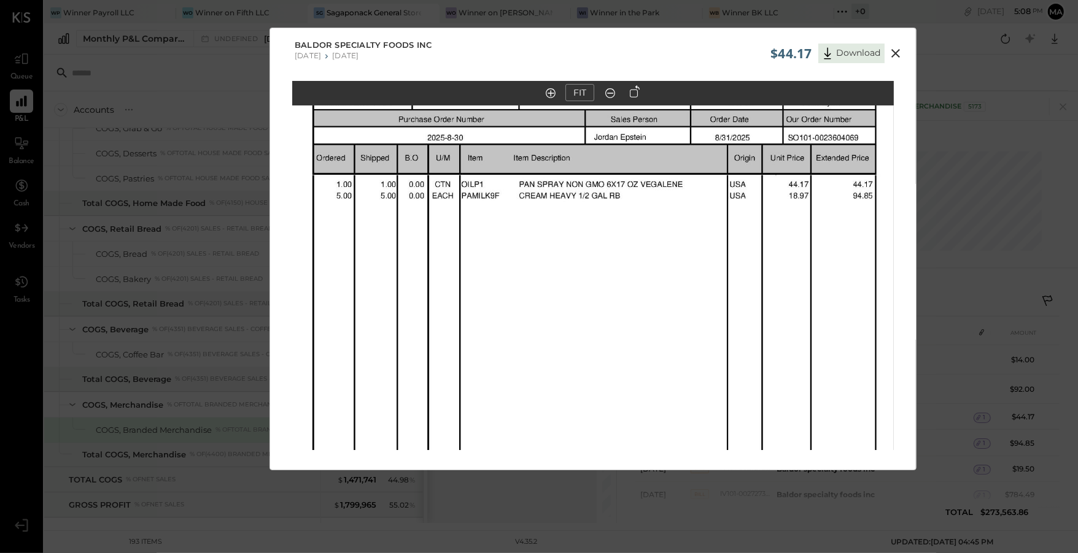
click at [889, 53] on icon at bounding box center [895, 53] width 15 height 15
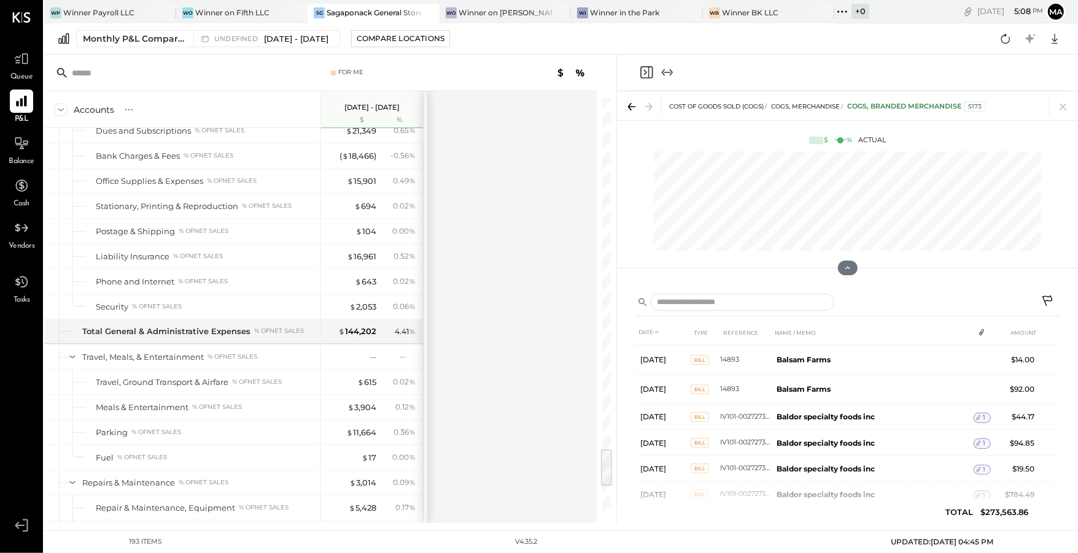
scroll to position [4244, 0]
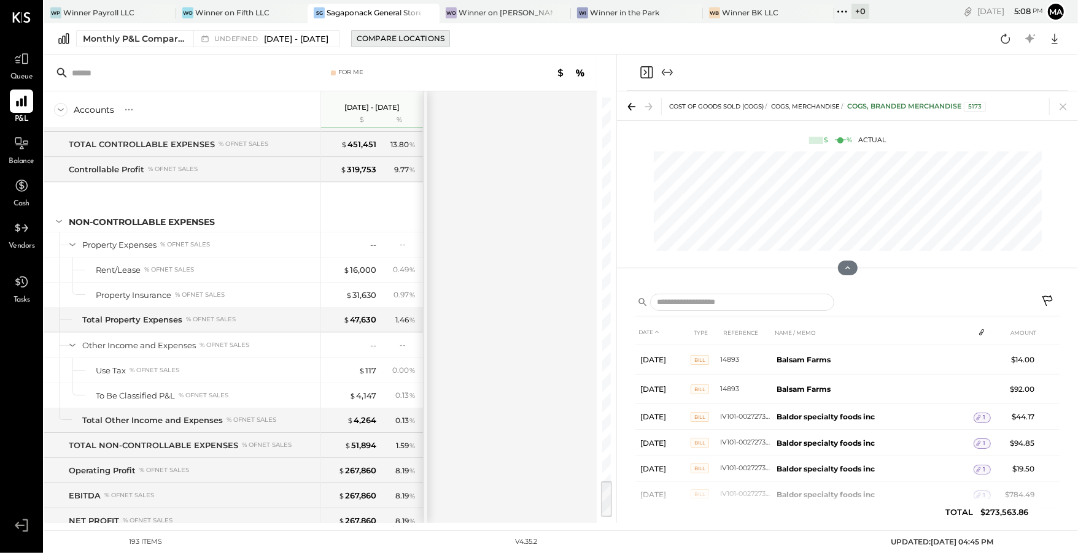
click at [417, 39] on div "Compare Locations" at bounding box center [401, 38] width 88 height 10
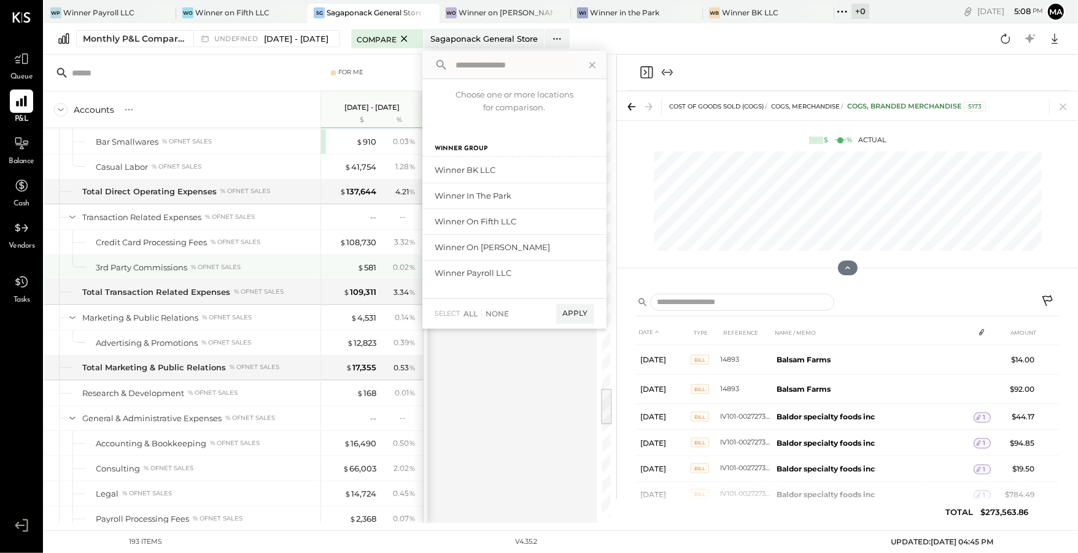
scroll to position [3209, 0]
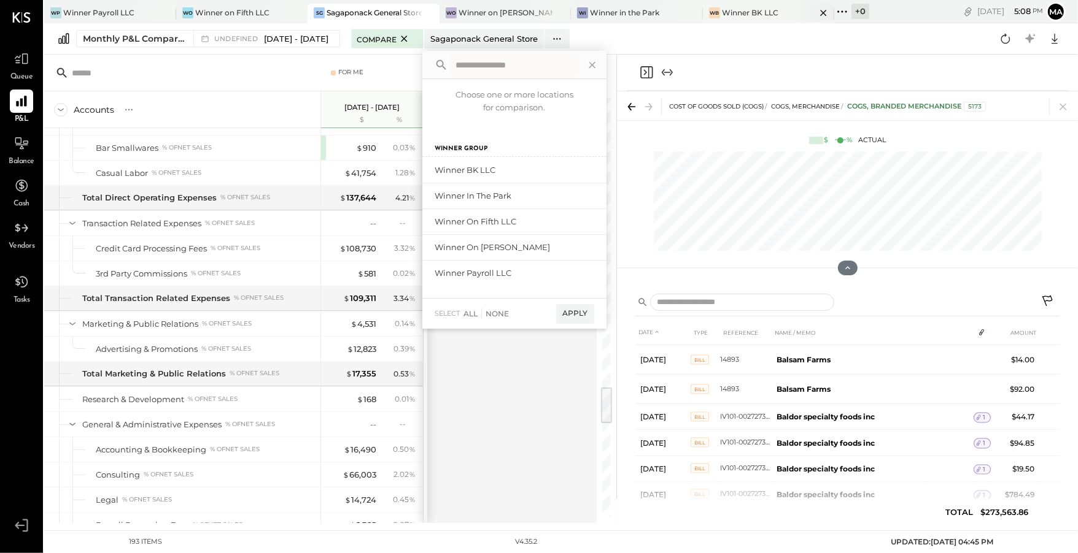
click at [763, 4] on div "WB Winner BK LLC" at bounding box center [769, 14] width 132 height 20
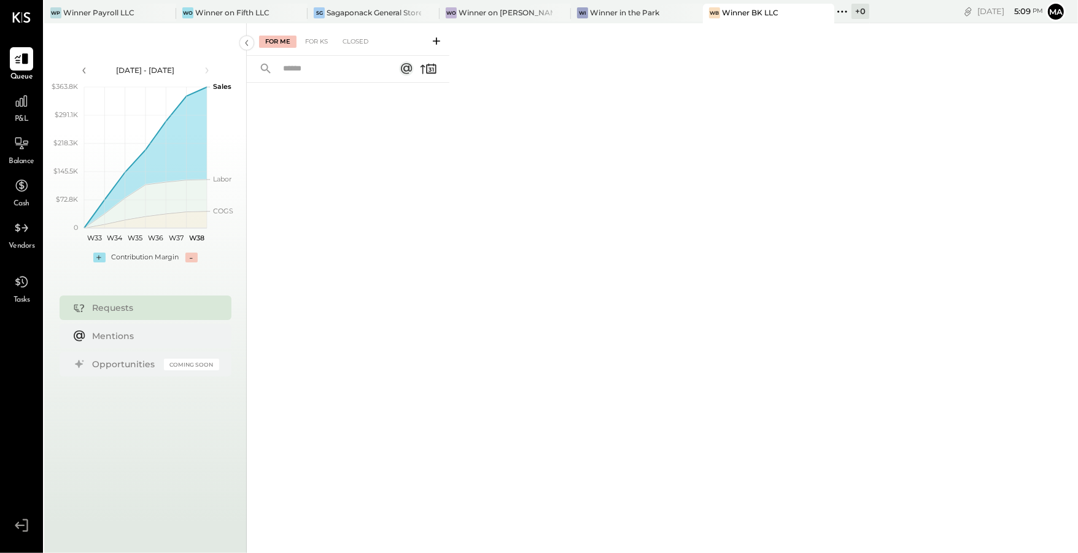
click at [31, 115] on div "P&L" at bounding box center [21, 108] width 23 height 36
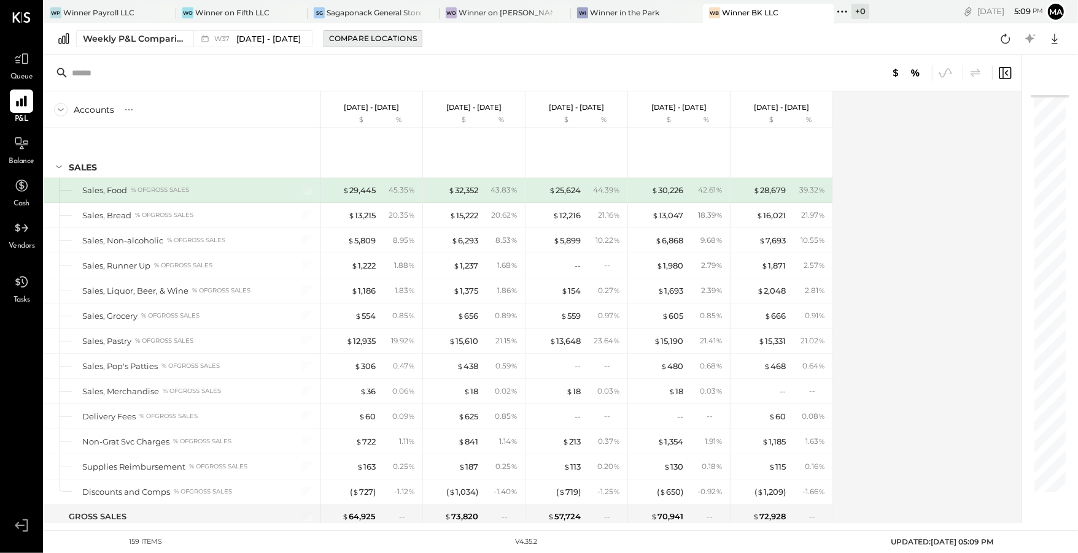
click at [335, 34] on div "Compare Locations" at bounding box center [373, 38] width 88 height 10
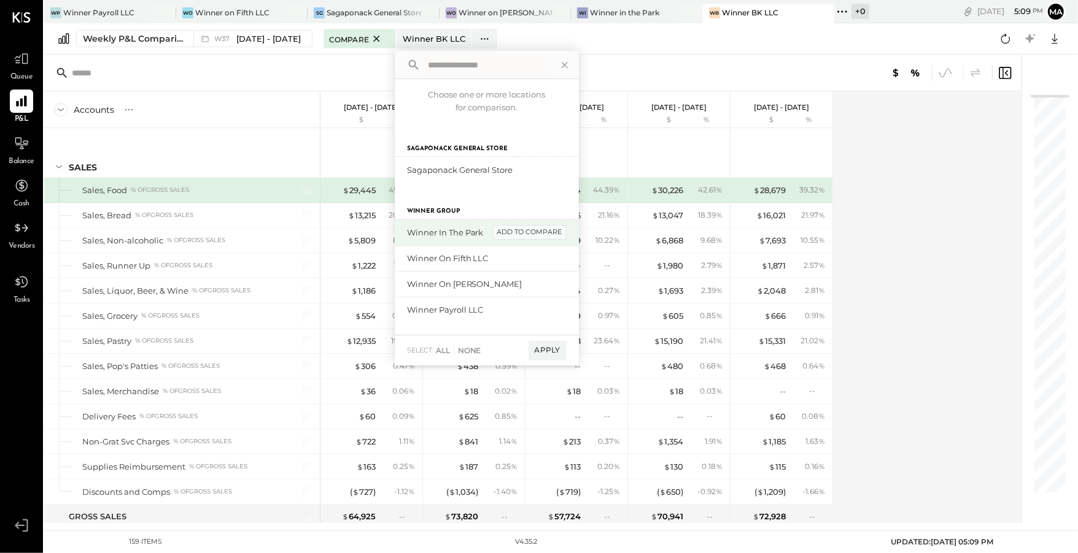
click at [529, 230] on div "add to compare" at bounding box center [530, 232] width 74 height 15
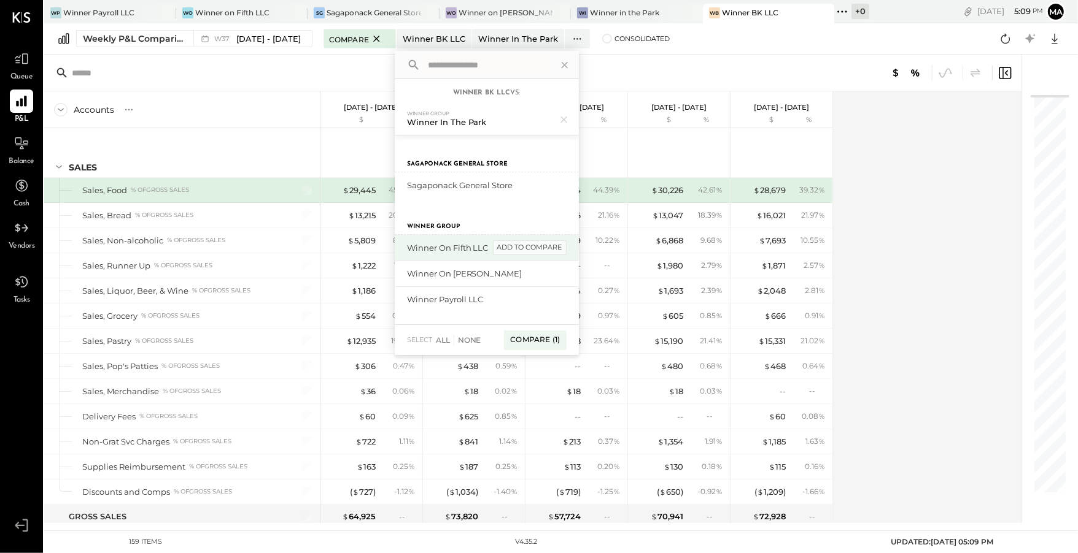
click at [522, 241] on div "add to compare" at bounding box center [530, 248] width 74 height 15
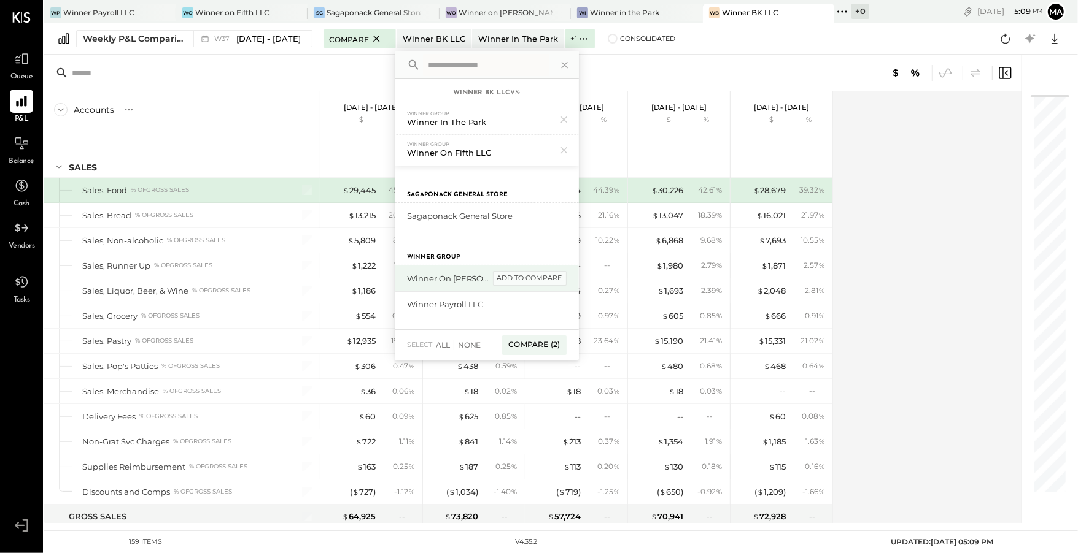
click at [526, 273] on div "add to compare" at bounding box center [530, 278] width 74 height 15
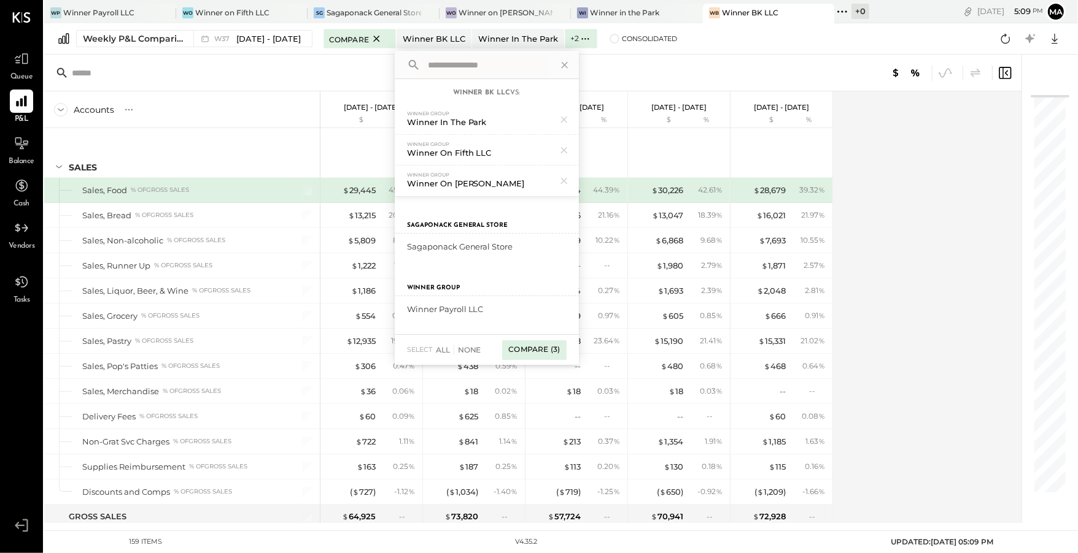
click at [525, 341] on div "Compare (3)" at bounding box center [534, 351] width 64 height 20
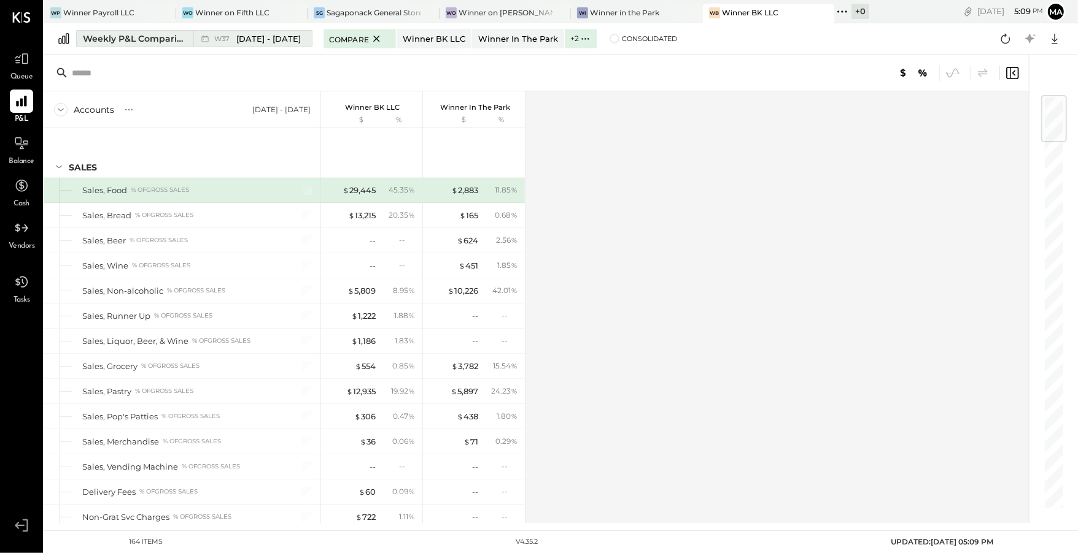
click at [259, 45] on div "W37 Sep 8 - 14, 2025" at bounding box center [249, 39] width 112 height 16
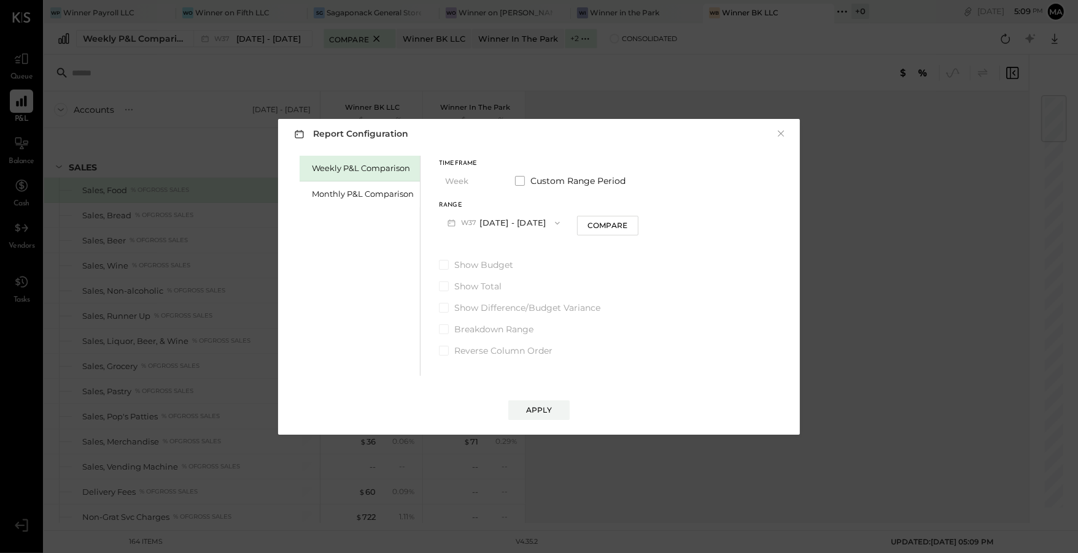
click at [497, 222] on button "W37 Sep 8 - 14, 2025" at bounding box center [503, 223] width 129 height 23
click at [552, 199] on div "Timeframe Week Custom Range Period Range W37 Sep 8 - 14, 2025 Compare" at bounding box center [538, 198] width 199 height 74
click at [379, 195] on div "Monthly P&L Comparison" at bounding box center [363, 194] width 102 height 12
click at [509, 221] on button "M09 Sep 1 - 30, 2025" at bounding box center [503, 223] width 129 height 23
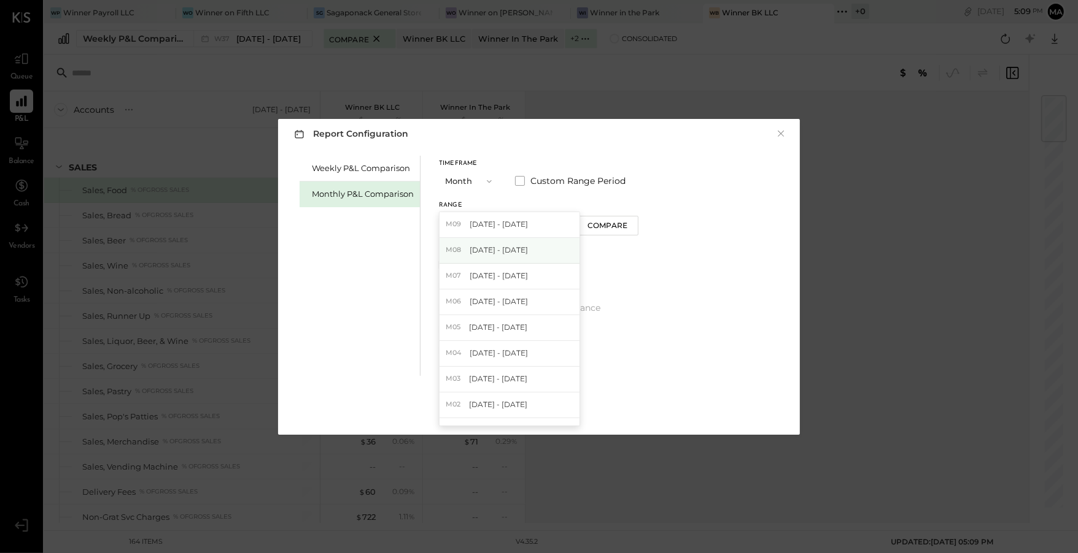
click at [496, 246] on span "Aug 1 - 31, 2025" at bounding box center [498, 250] width 58 height 10
click at [530, 406] on div "Apply" at bounding box center [539, 410] width 26 height 10
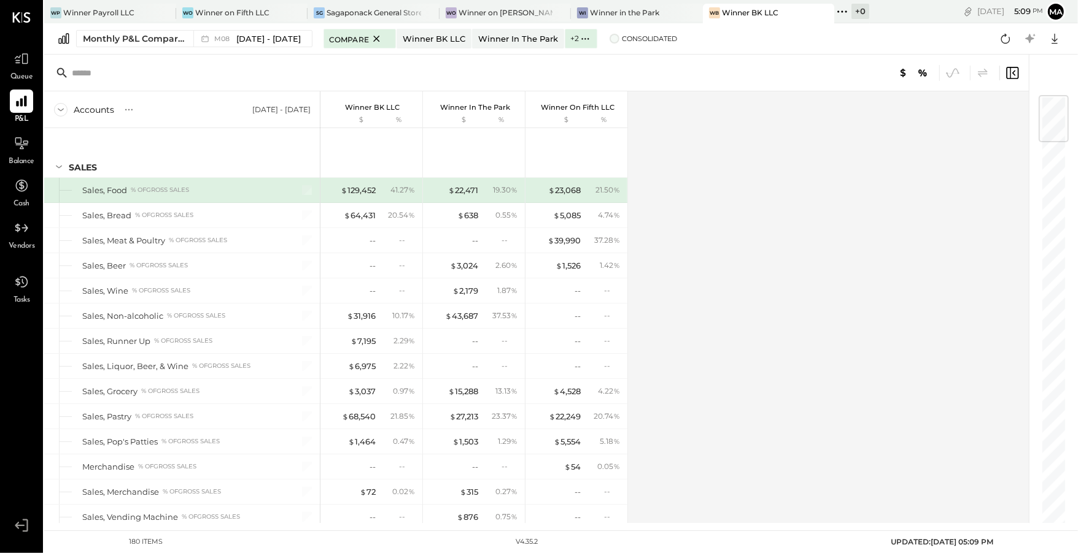
click at [622, 40] on span "Consolidated" at bounding box center [649, 38] width 55 height 9
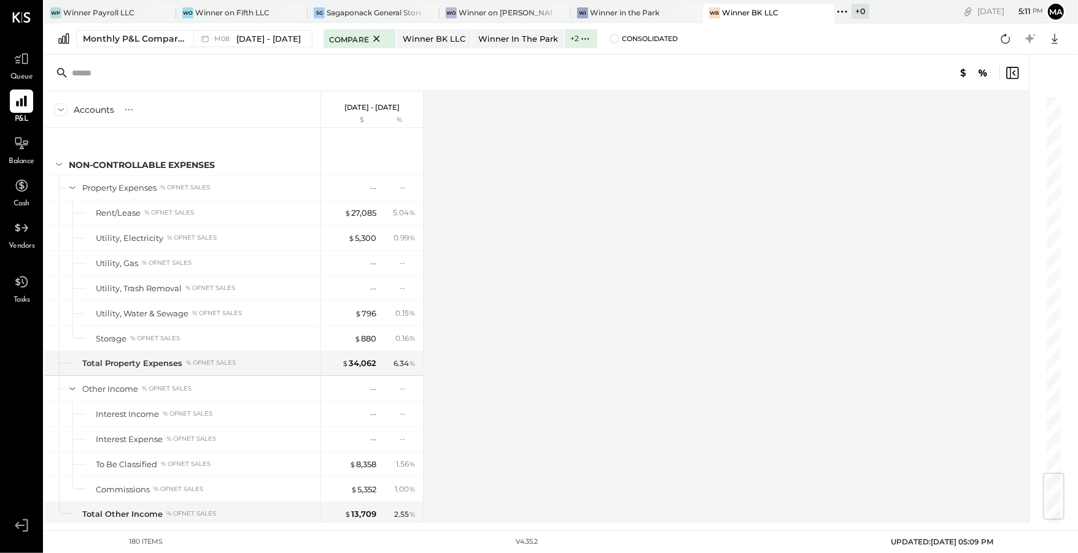
scroll to position [3346, 0]
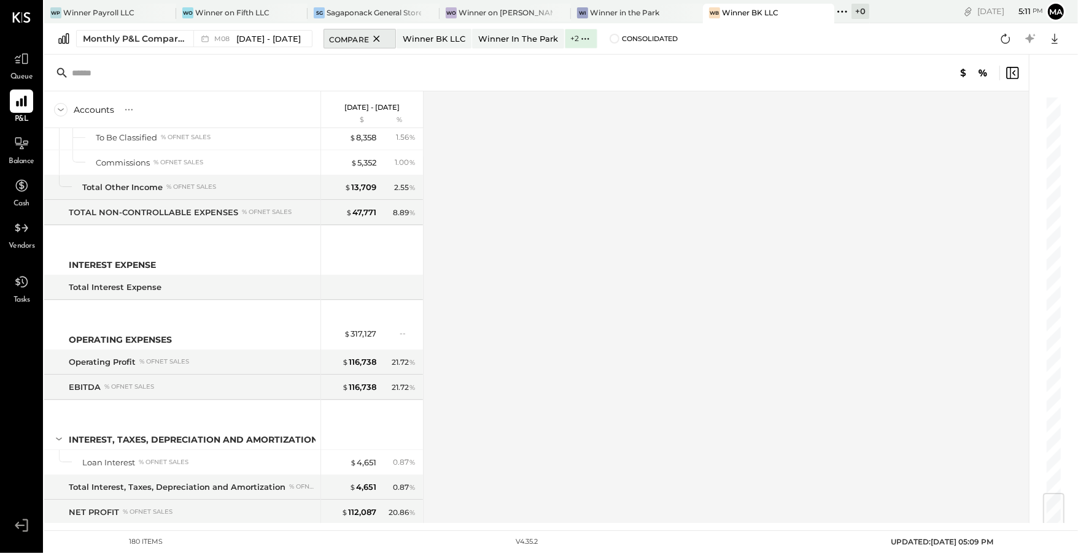
click at [369, 37] on icon at bounding box center [376, 38] width 15 height 15
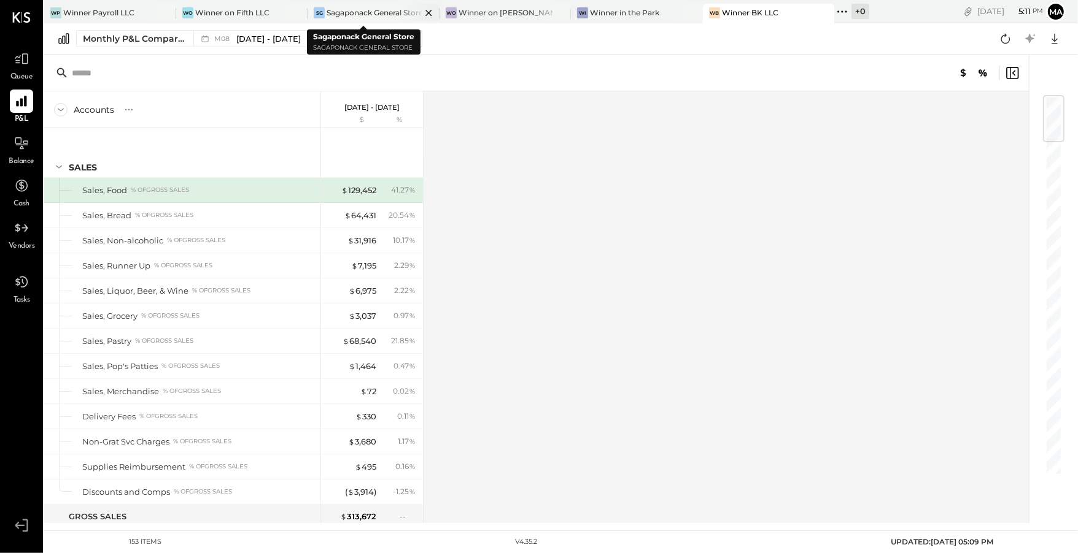
click at [371, 15] on div "Sagaponack General Store" at bounding box center [373, 12] width 94 height 10
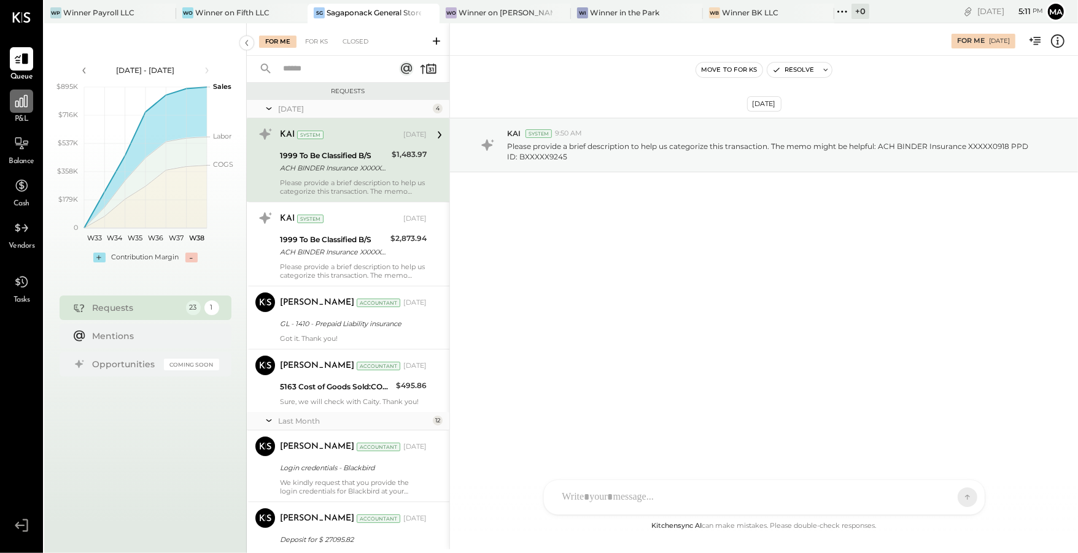
click at [21, 99] on icon at bounding box center [21, 101] width 16 height 16
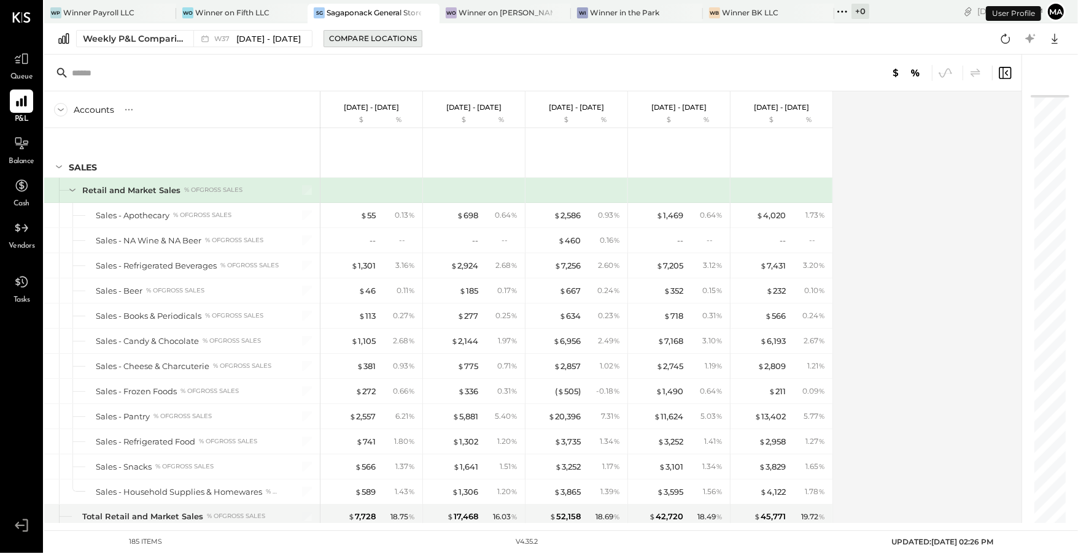
click at [384, 45] on button "Compare Locations" at bounding box center [372, 38] width 99 height 17
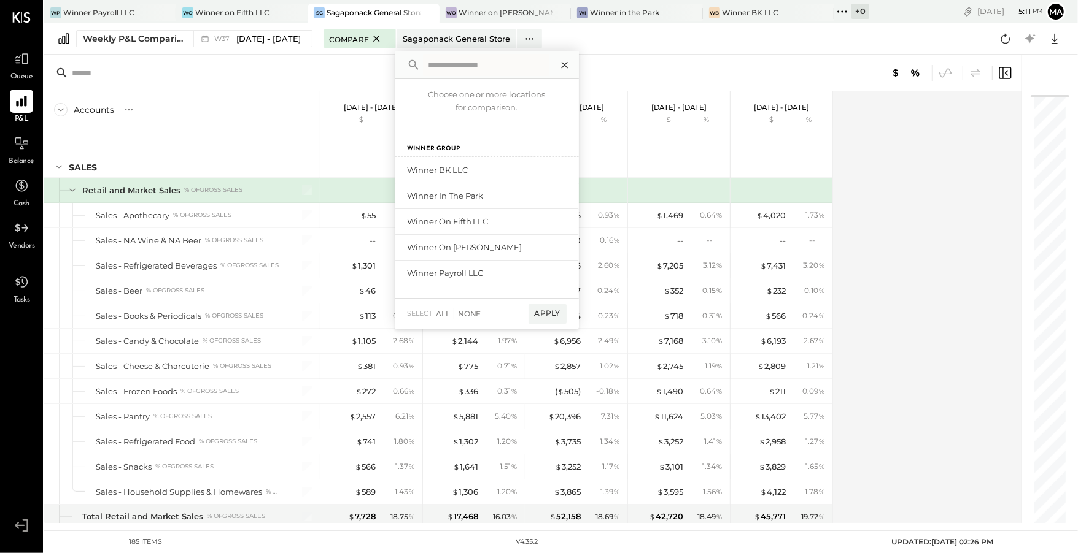
click at [557, 61] on icon at bounding box center [565, 65] width 16 height 16
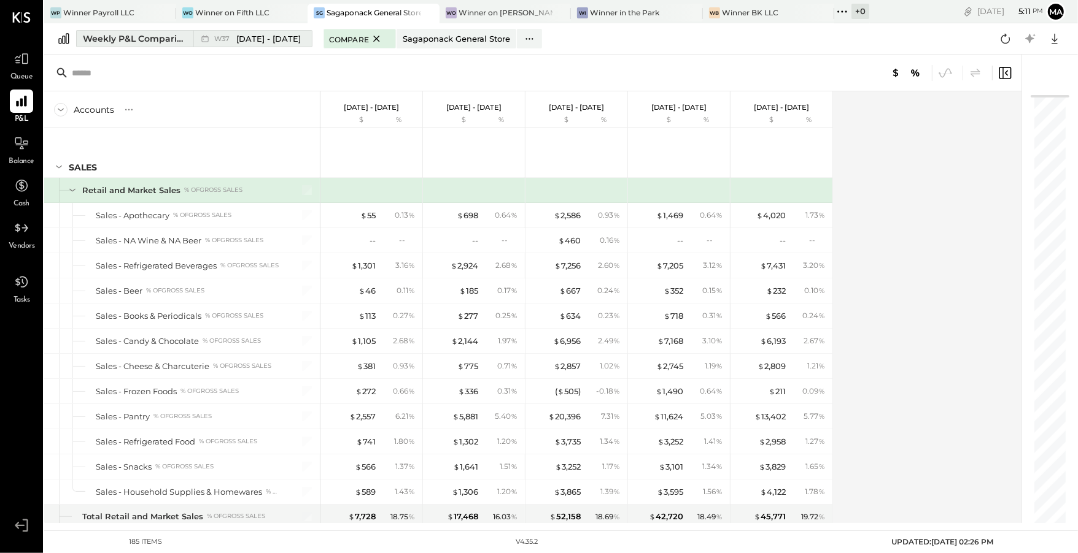
click at [263, 31] on div "W37 Sep 8 - 14, 2025" at bounding box center [249, 39] width 112 height 16
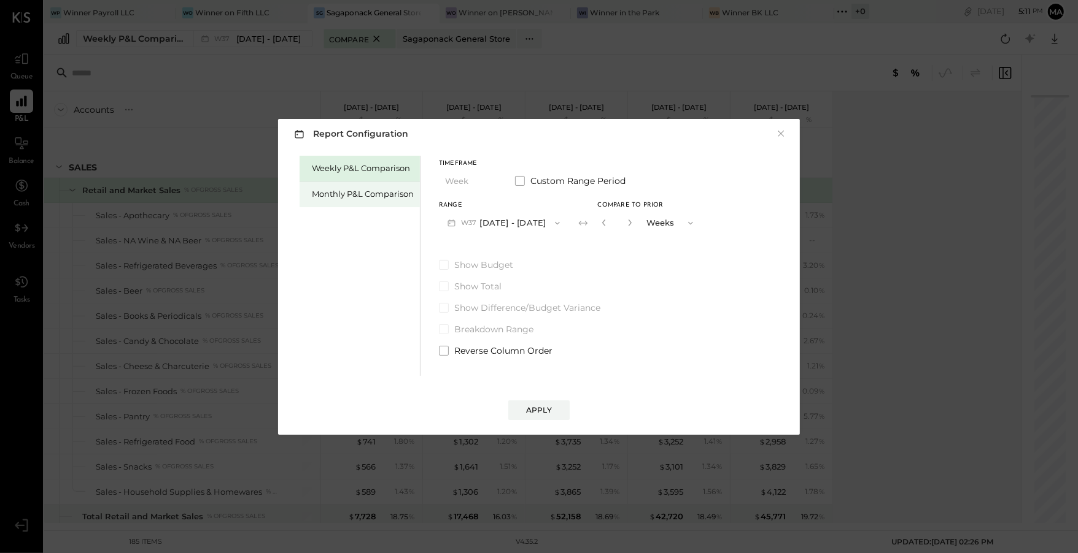
click at [377, 188] on div "Monthly P&L Comparison" at bounding box center [363, 194] width 102 height 12
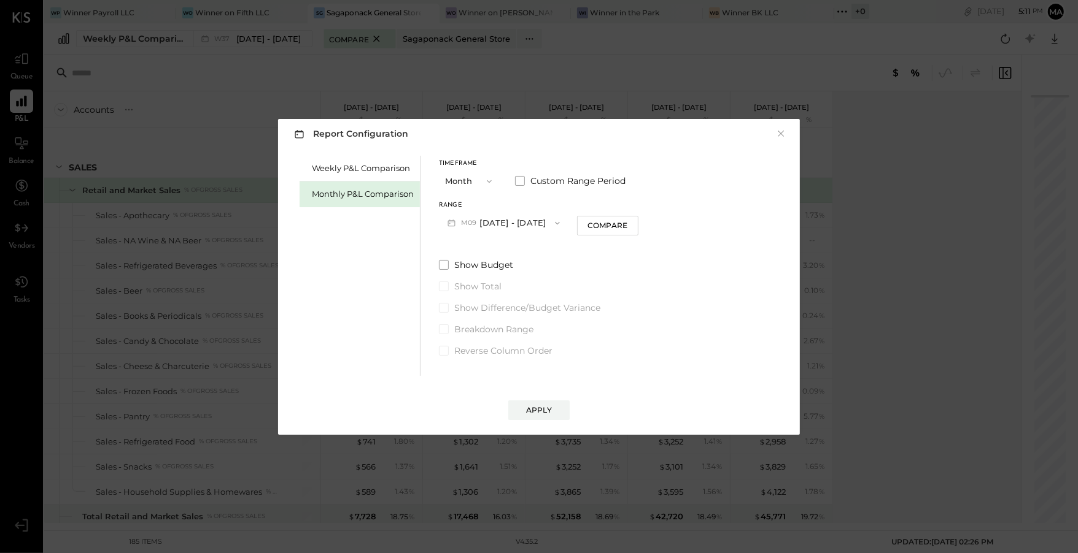
click at [513, 228] on button "M09 Sep 1 - 30, 2025" at bounding box center [503, 223] width 129 height 23
click at [474, 358] on span "Apr 1 - 30, 2025" at bounding box center [498, 353] width 58 height 10
click at [548, 170] on div "Timeframe Month Custom Range Period" at bounding box center [538, 177] width 199 height 32
click at [544, 175] on span "Custom Range Period" at bounding box center [577, 181] width 95 height 12
click at [604, 223] on button "Apr 30, 2025" at bounding box center [577, 223] width 73 height 23
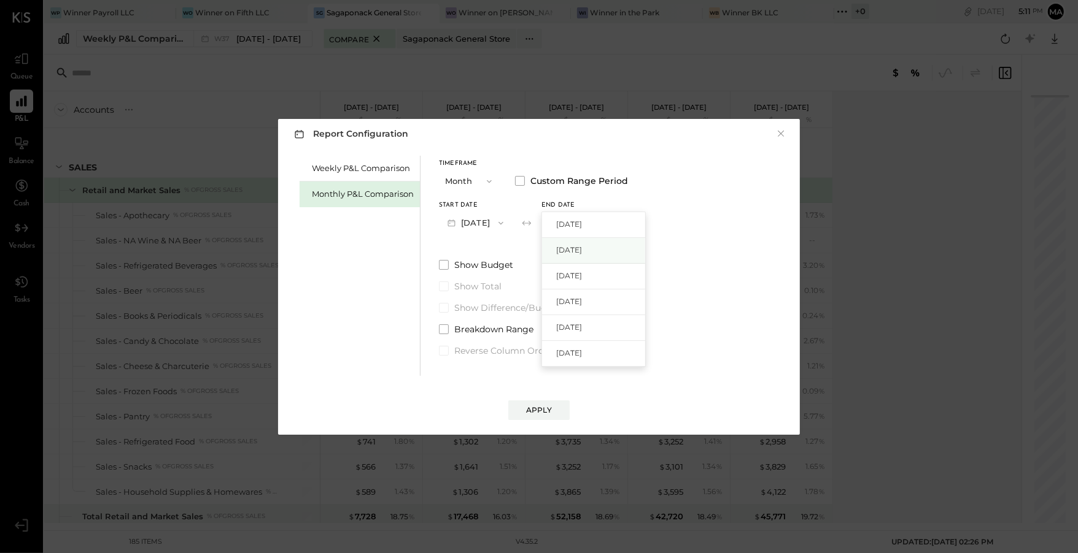
click at [601, 240] on div "Aug 31, 2025" at bounding box center [593, 251] width 103 height 26
click at [539, 392] on div "Apply" at bounding box center [538, 398] width 497 height 44
click at [534, 409] on div "Apply" at bounding box center [539, 410] width 26 height 10
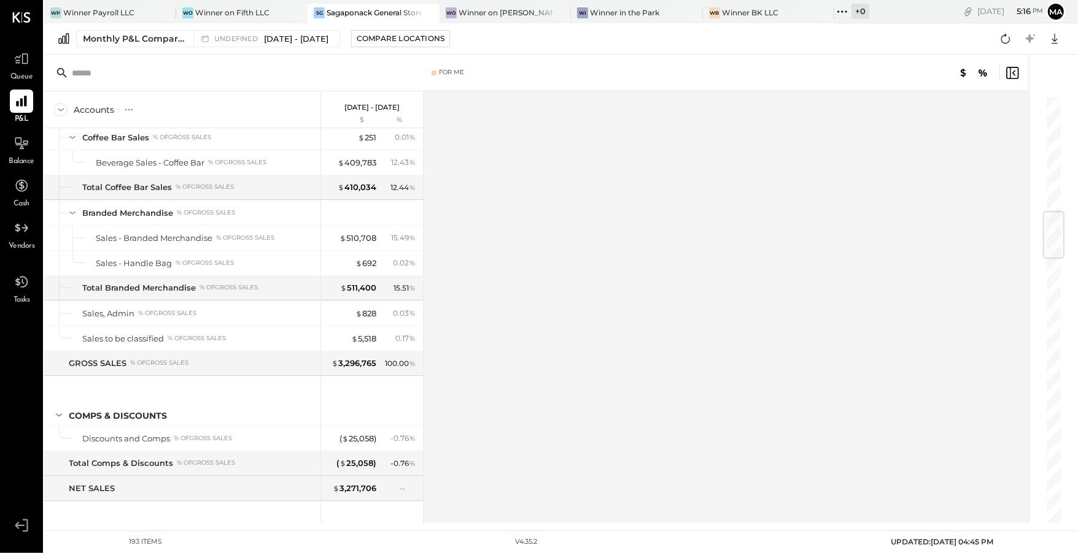
scroll to position [958, 0]
click at [288, 309] on div "Sales, Admin % of GROSS SALES" at bounding box center [198, 315] width 233 height 12
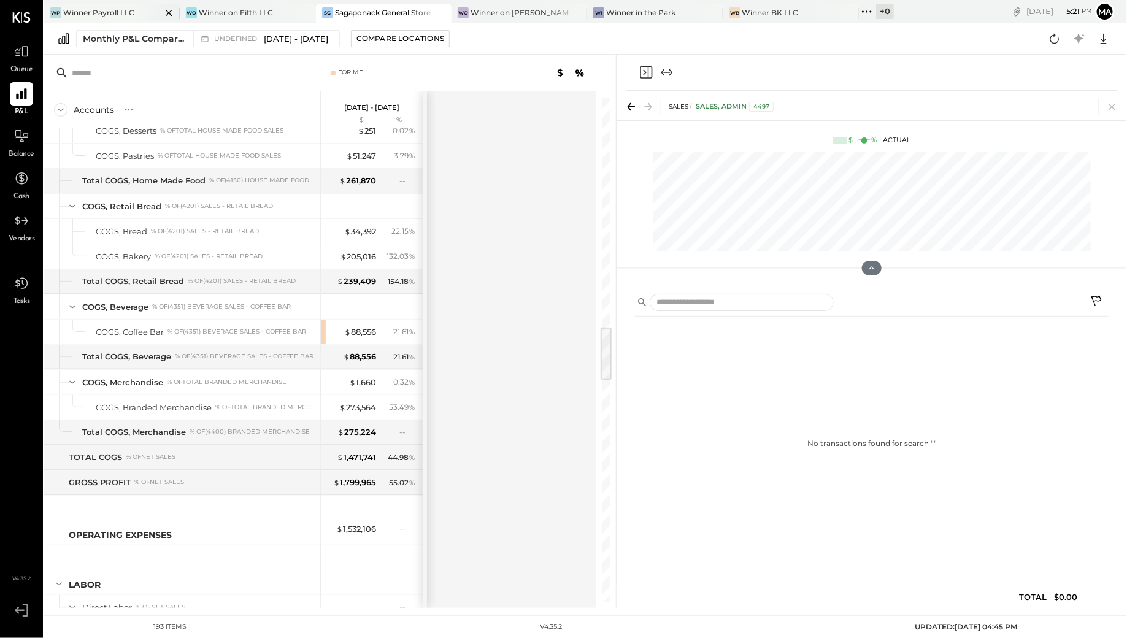
scroll to position [2116, 0]
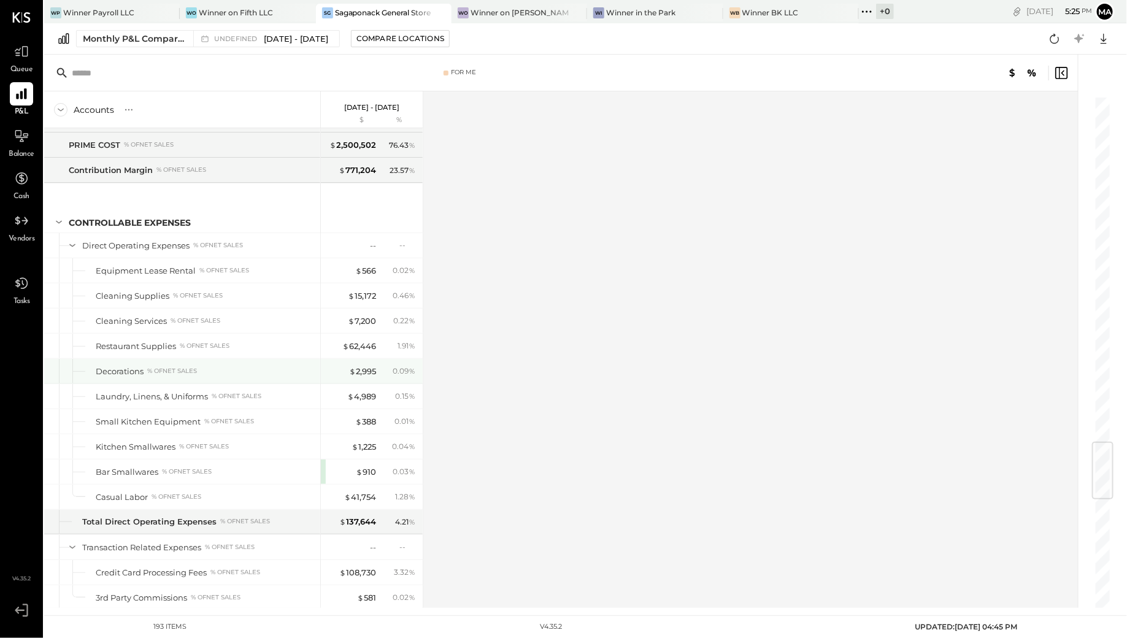
scroll to position [2937, 0]
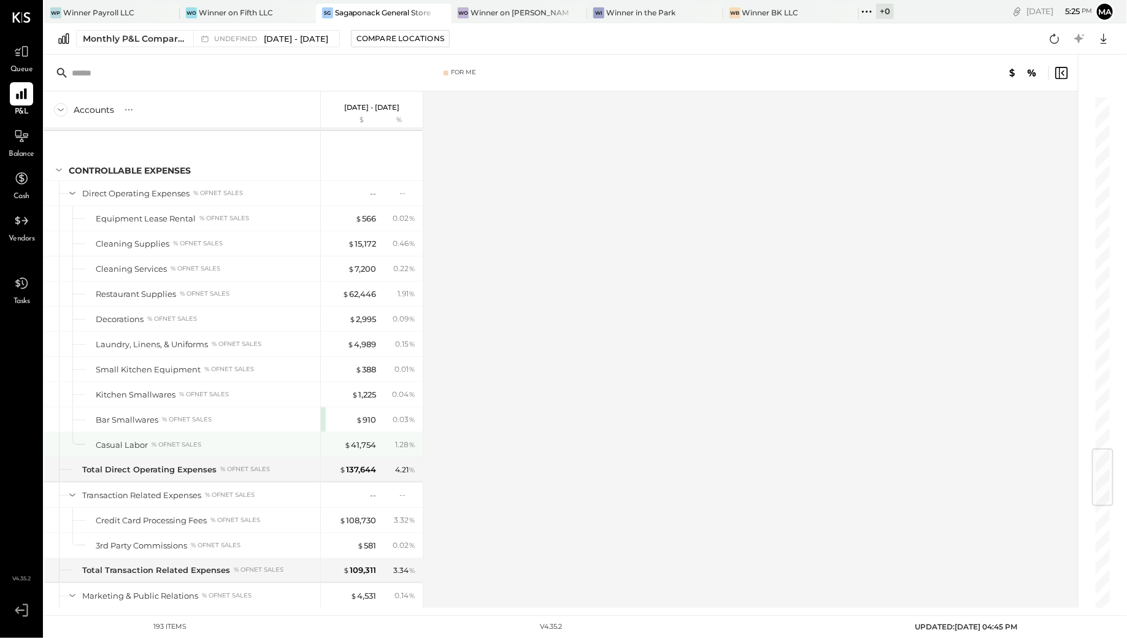
click at [241, 439] on div "Casual Labor % of NET SALES" at bounding box center [206, 445] width 220 height 12
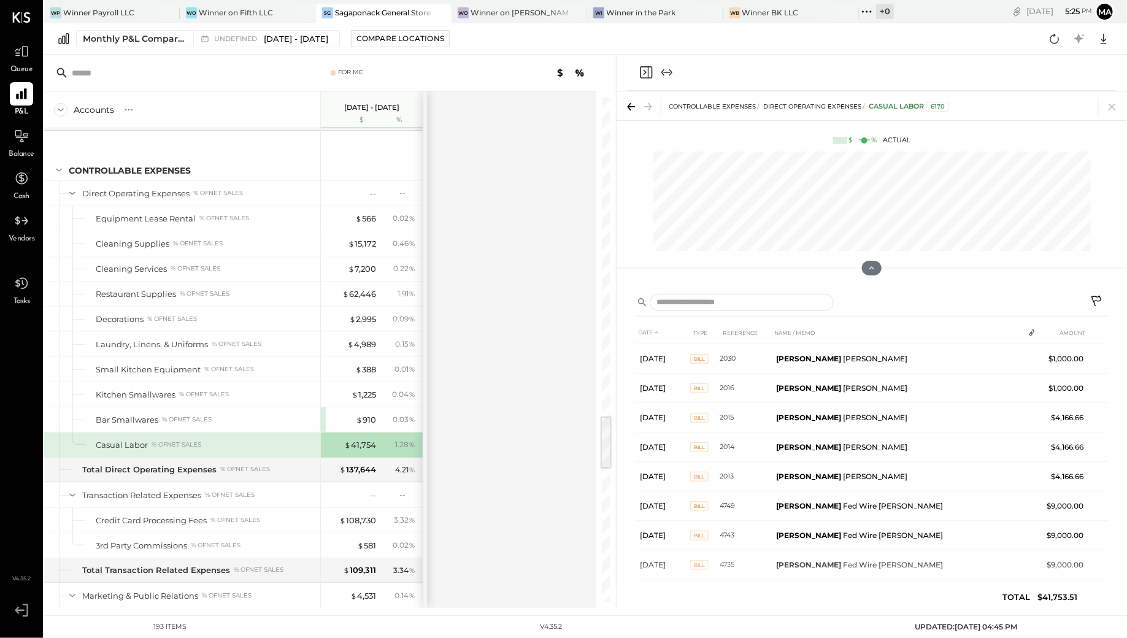
click at [477, 324] on div "Accounts S % GL Apr 1 - Aug 31, 2025 $ % SALES Retail and Market Sales % of GRO…" at bounding box center [321, 349] width 554 height 517
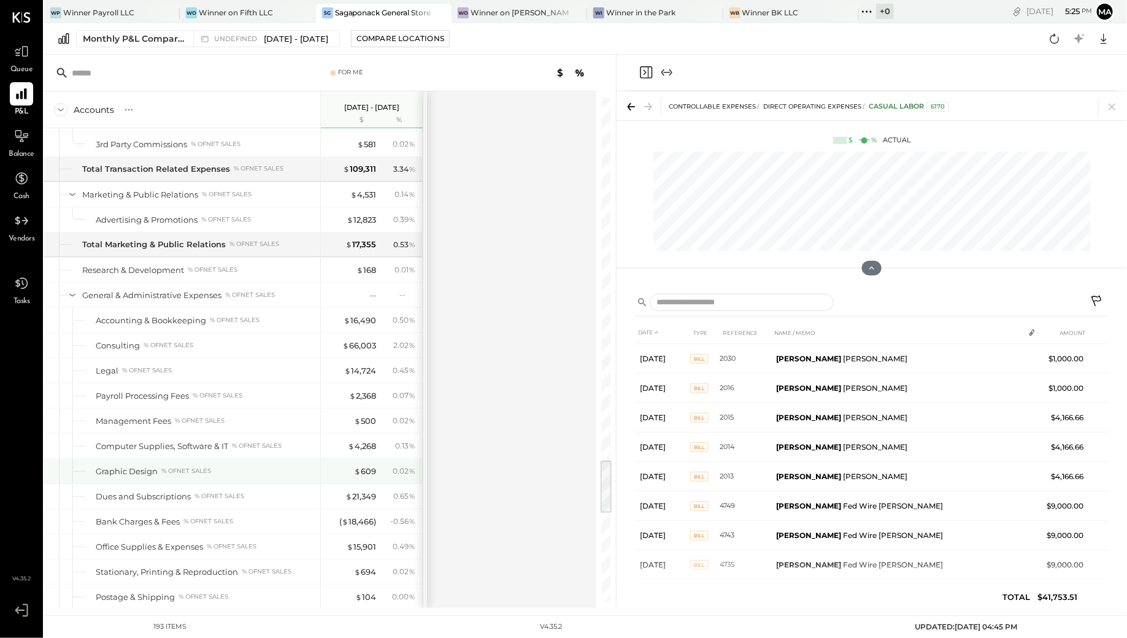
scroll to position [3339, 0]
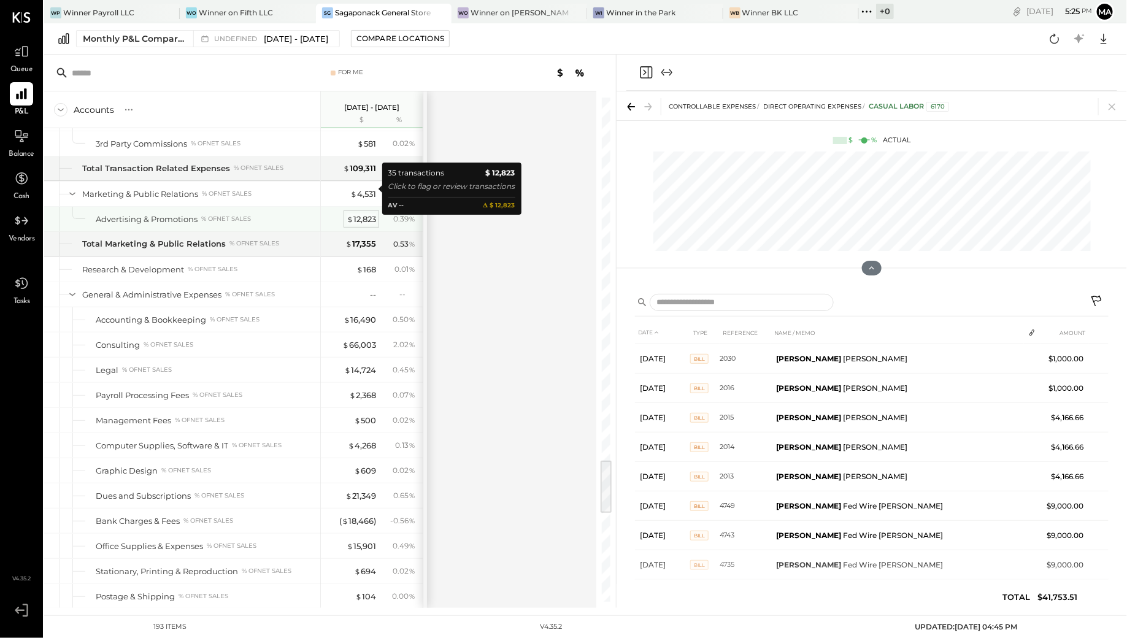
click at [351, 214] on span "$" at bounding box center [350, 219] width 7 height 10
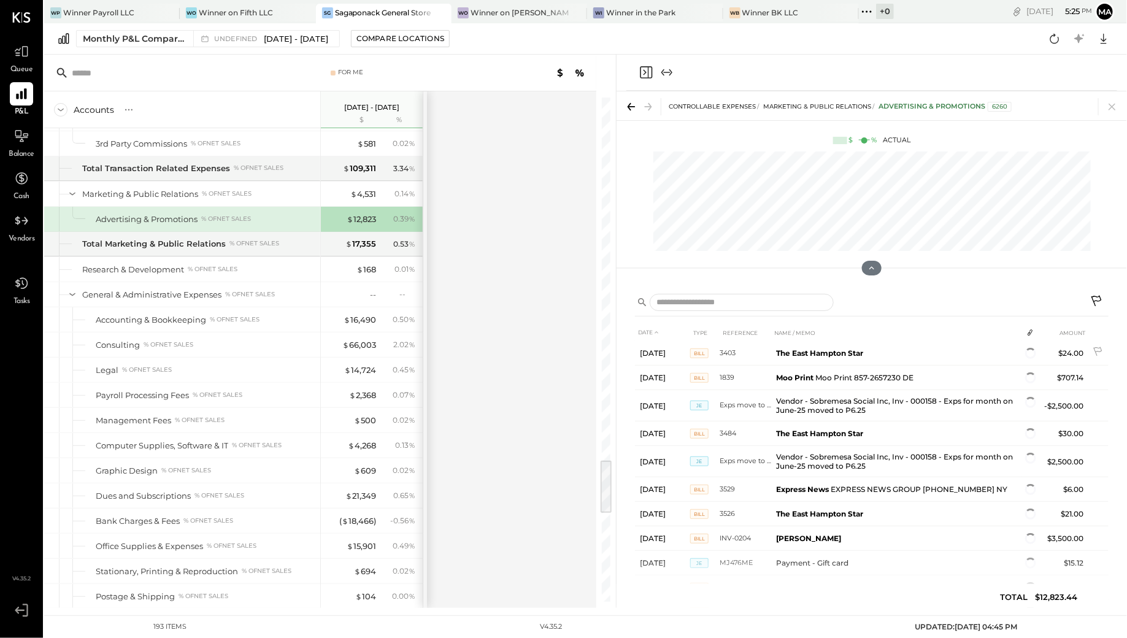
scroll to position [192, 0]
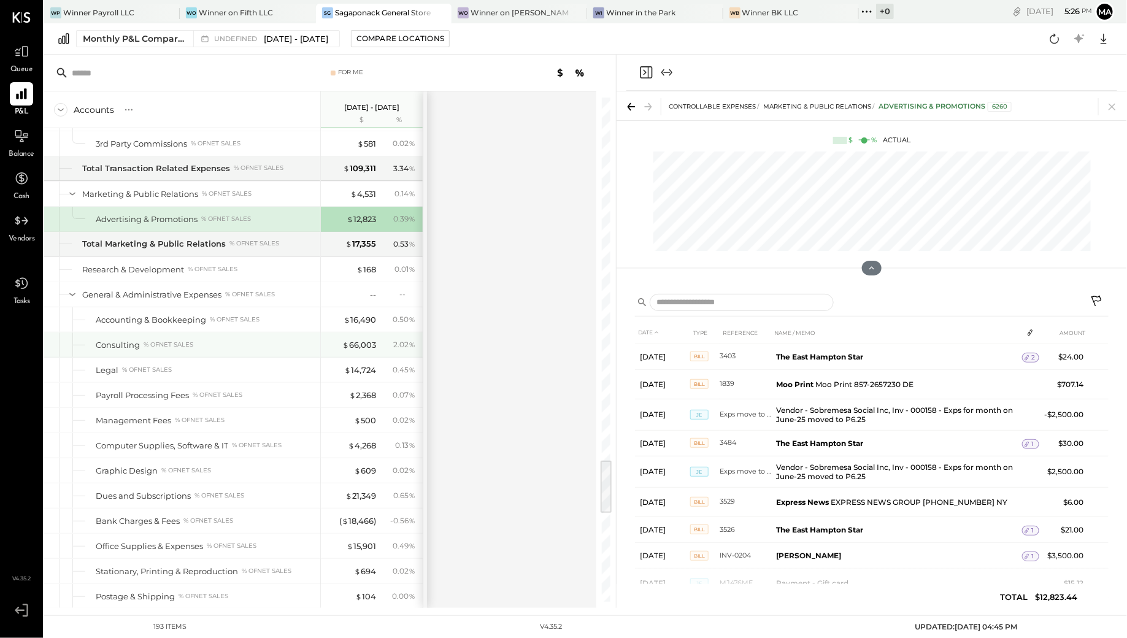
click at [220, 339] on div "Consulting % of NET SALES" at bounding box center [206, 345] width 220 height 12
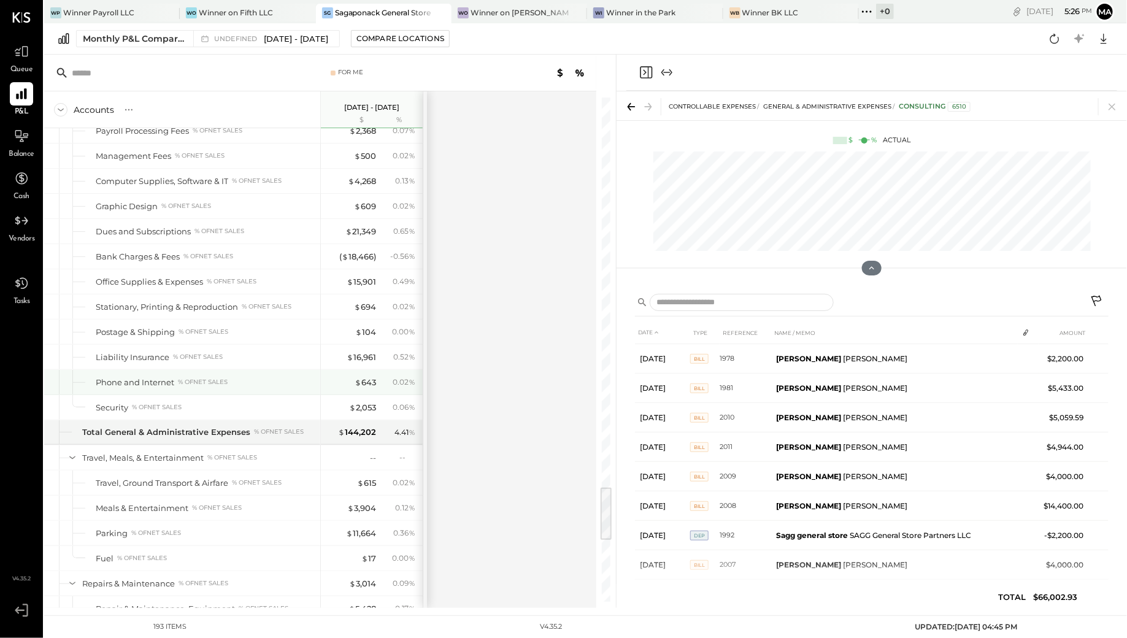
scroll to position [3547, 0]
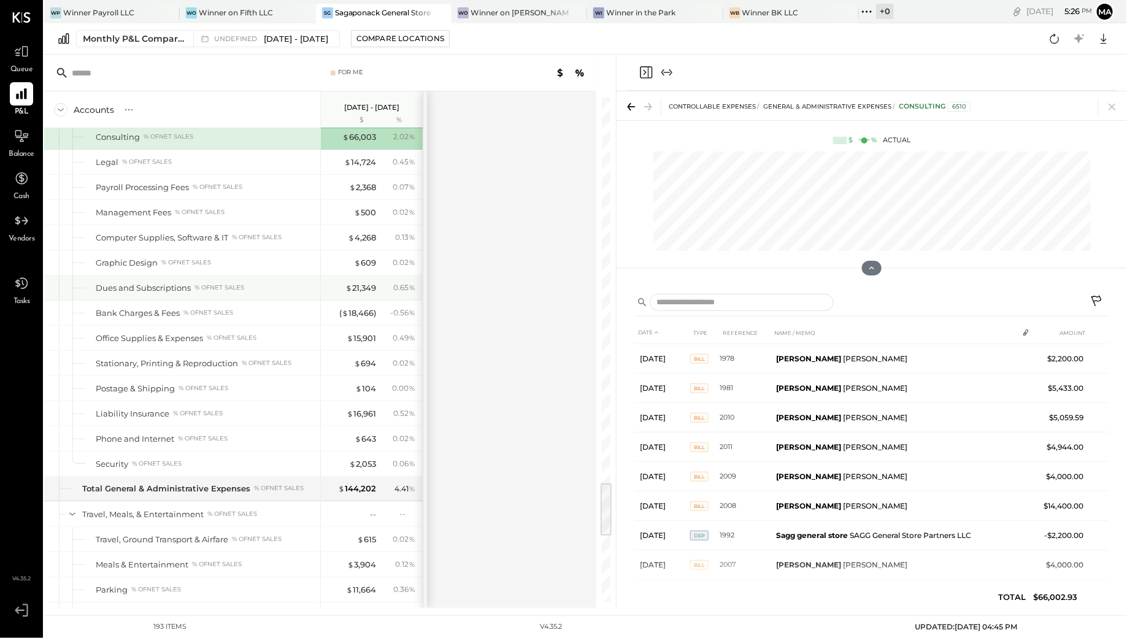
click at [206, 276] on div "Dues and Subscriptions % of NET SALES" at bounding box center [182, 288] width 276 height 25
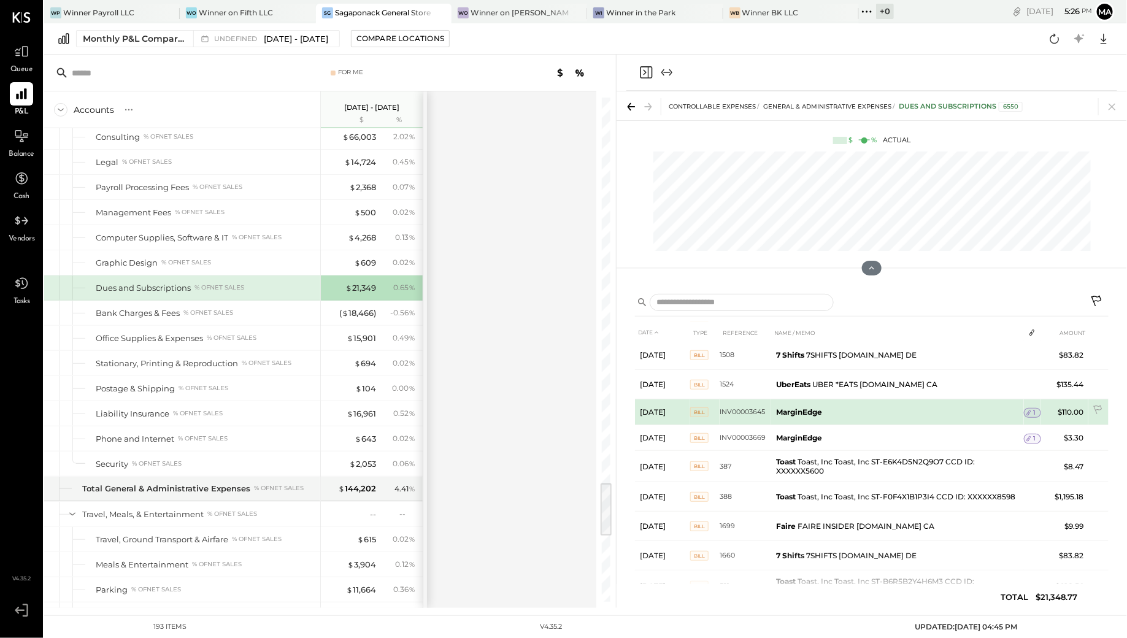
scroll to position [86, 0]
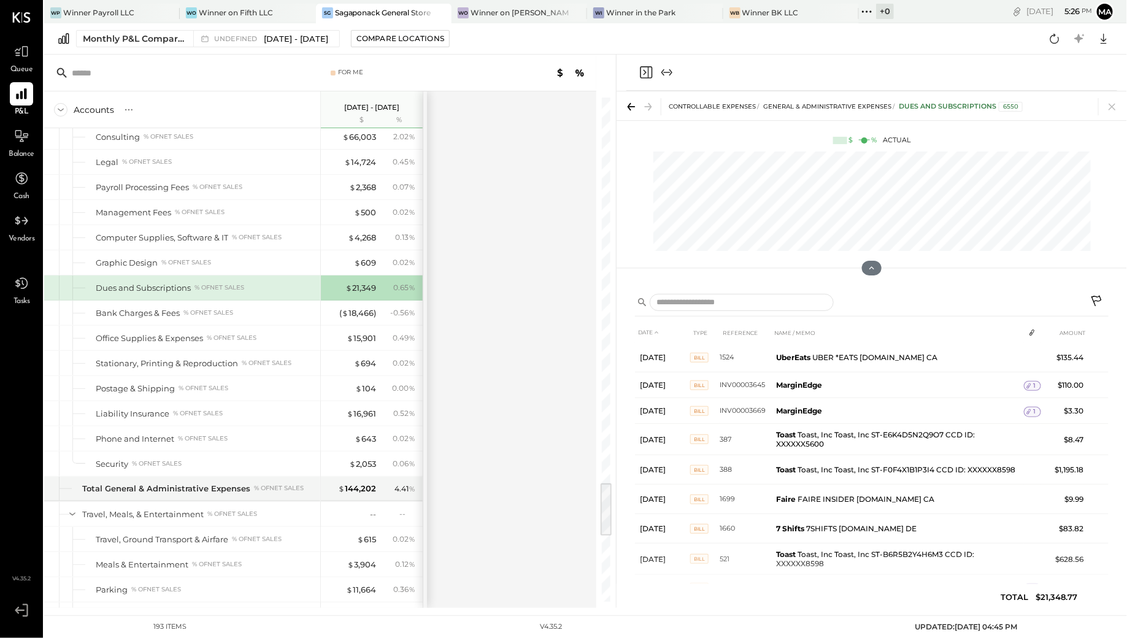
click at [306, 282] on div "Dues and Subscriptions % of NET SALES" at bounding box center [206, 288] width 220 height 12
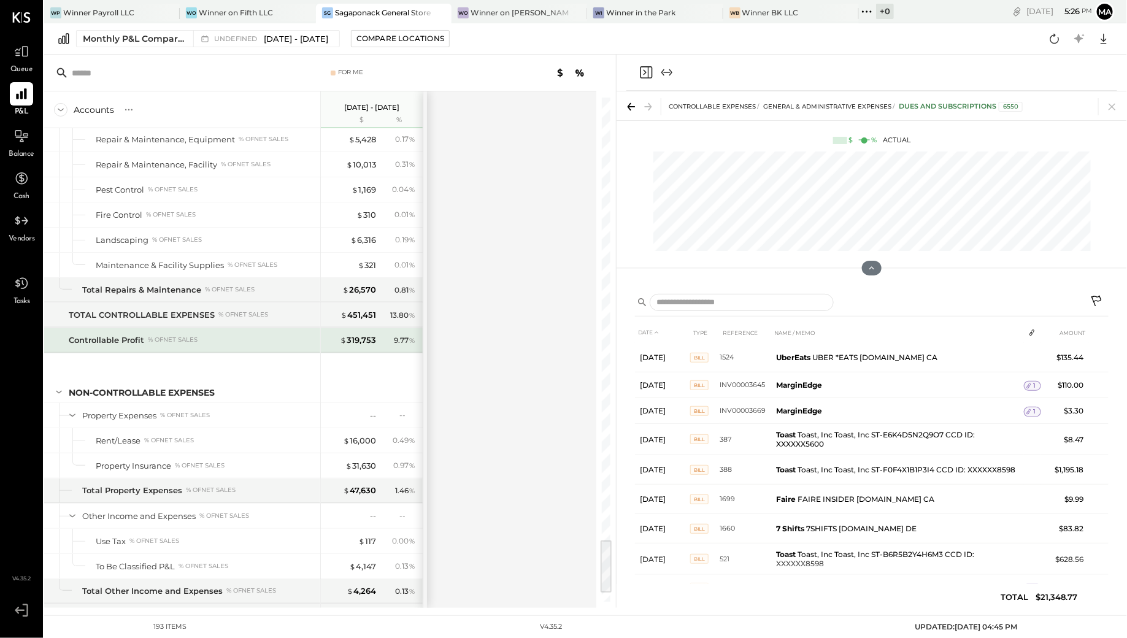
scroll to position [4159, 0]
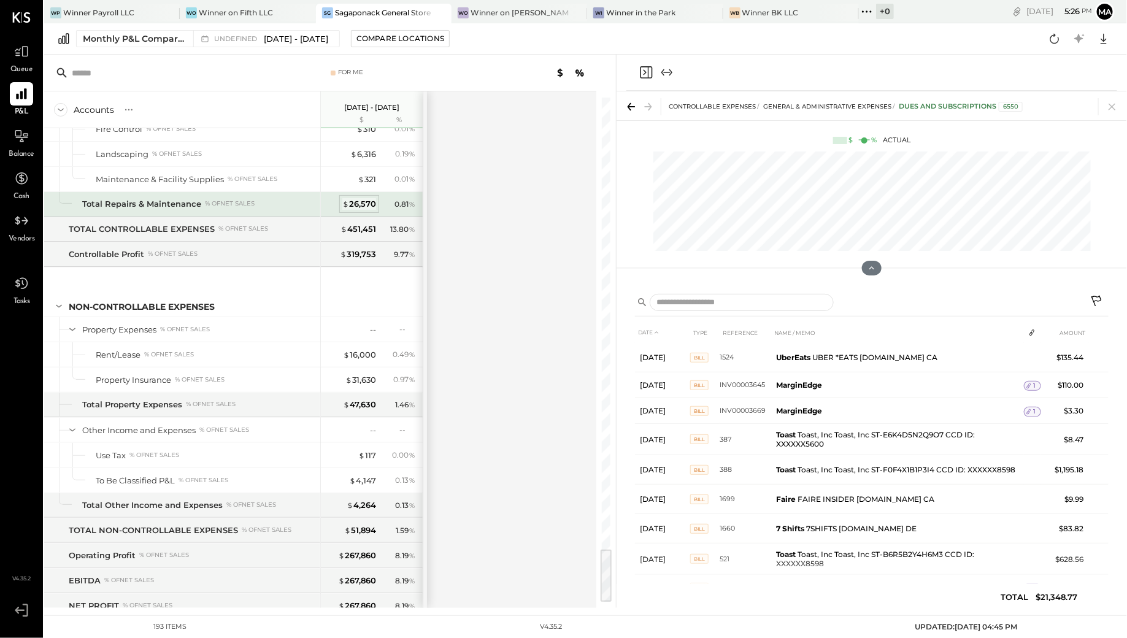
click at [360, 198] on div "$ 26,570" at bounding box center [359, 204] width 34 height 12
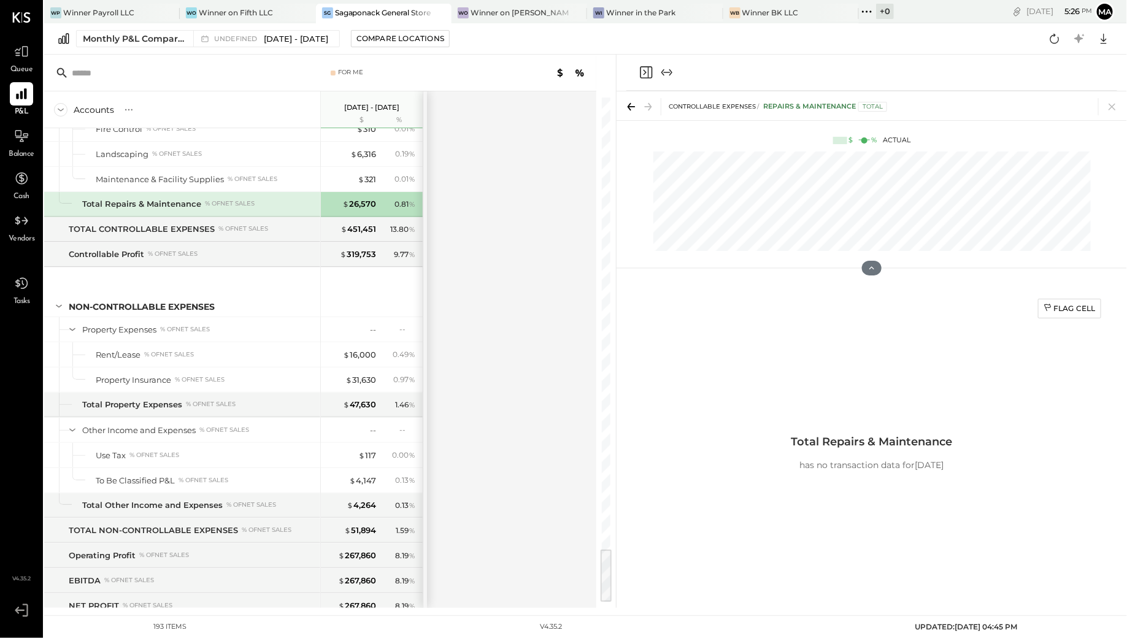
click at [252, 199] on div "% of NET SALES" at bounding box center [230, 203] width 50 height 9
click at [420, 192] on div "$ 26,570 0.81 %" at bounding box center [372, 204] width 102 height 25
click at [367, 198] on div "$ 26,570" at bounding box center [359, 204] width 34 height 12
click at [137, 198] on div "Total Repairs & Maintenance" at bounding box center [141, 204] width 119 height 12
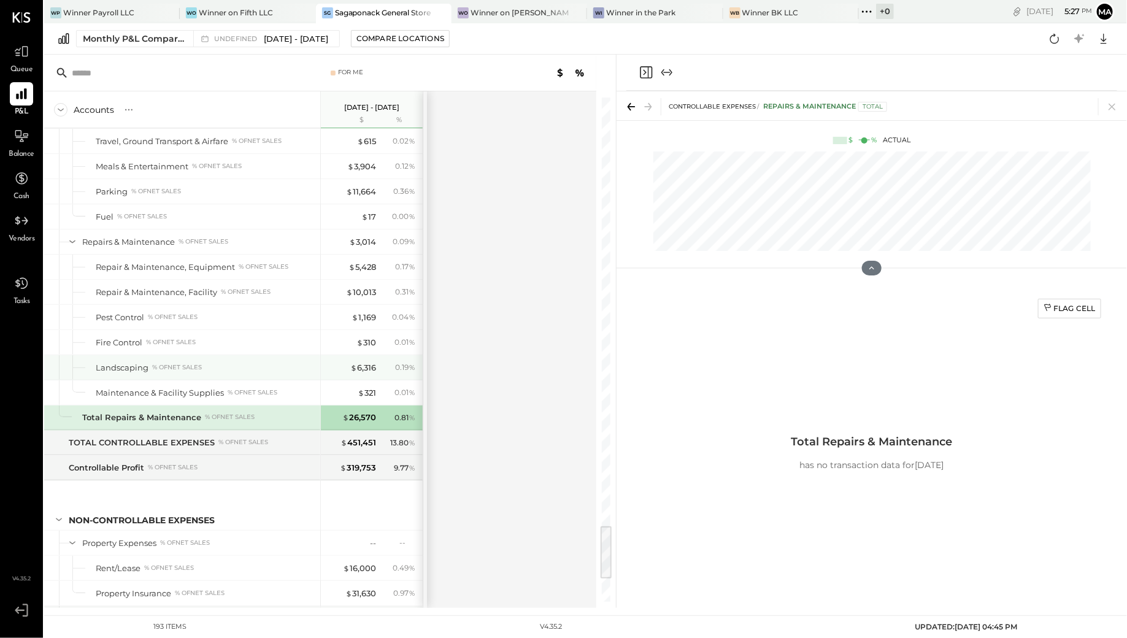
scroll to position [4159, 0]
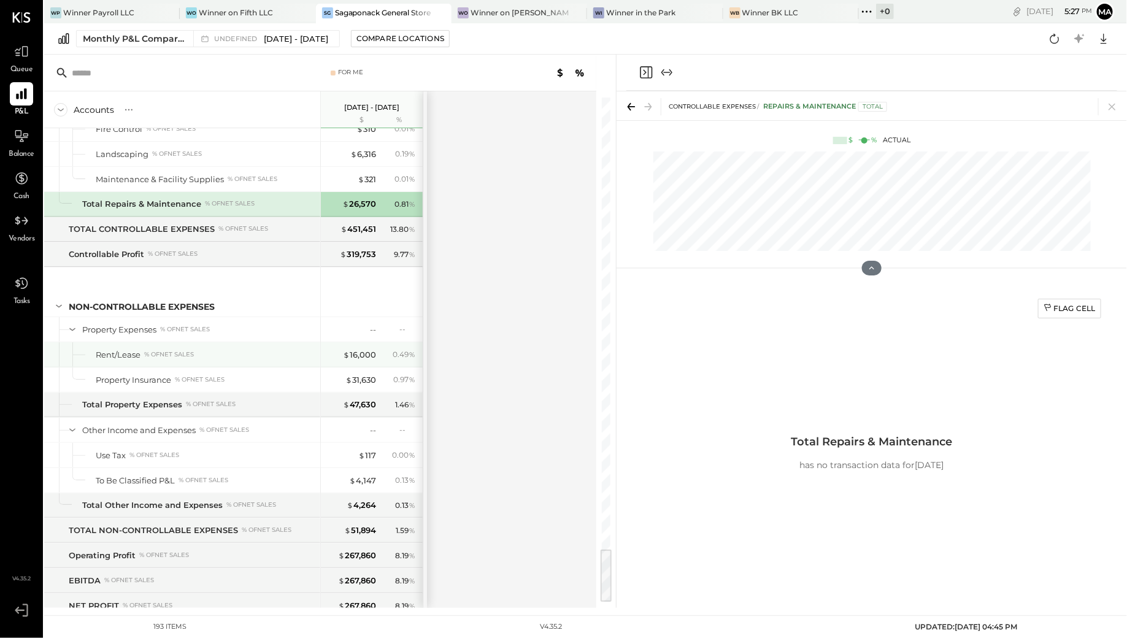
click at [336, 349] on div "$ 16,000" at bounding box center [351, 355] width 49 height 12
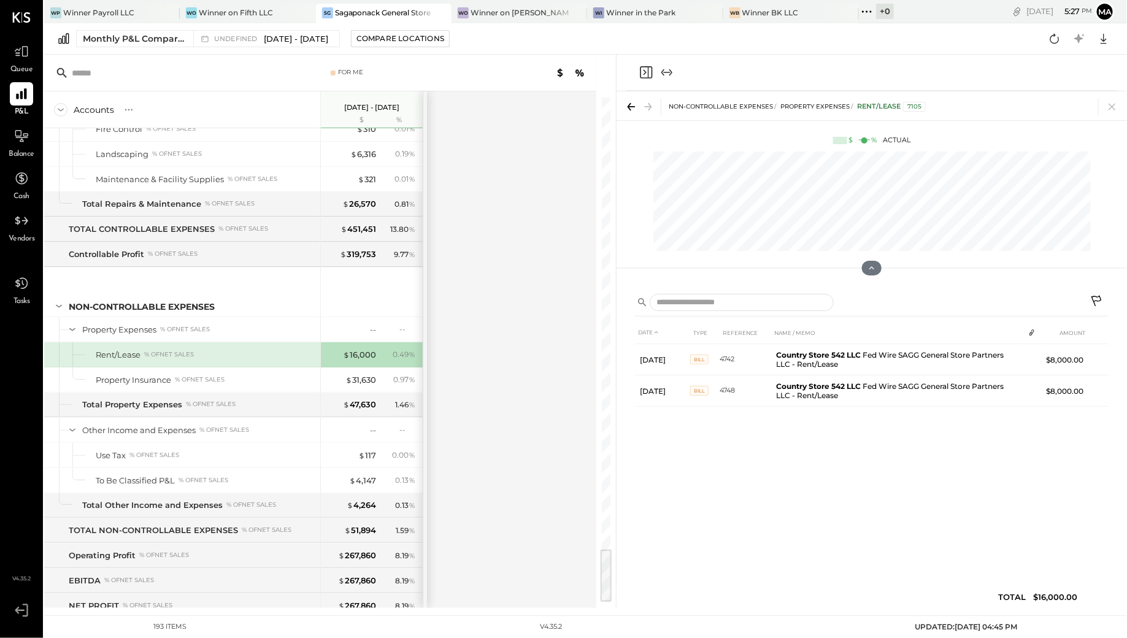
click at [220, 342] on div "Rent/Lease % of NET SALES" at bounding box center [182, 354] width 276 height 25
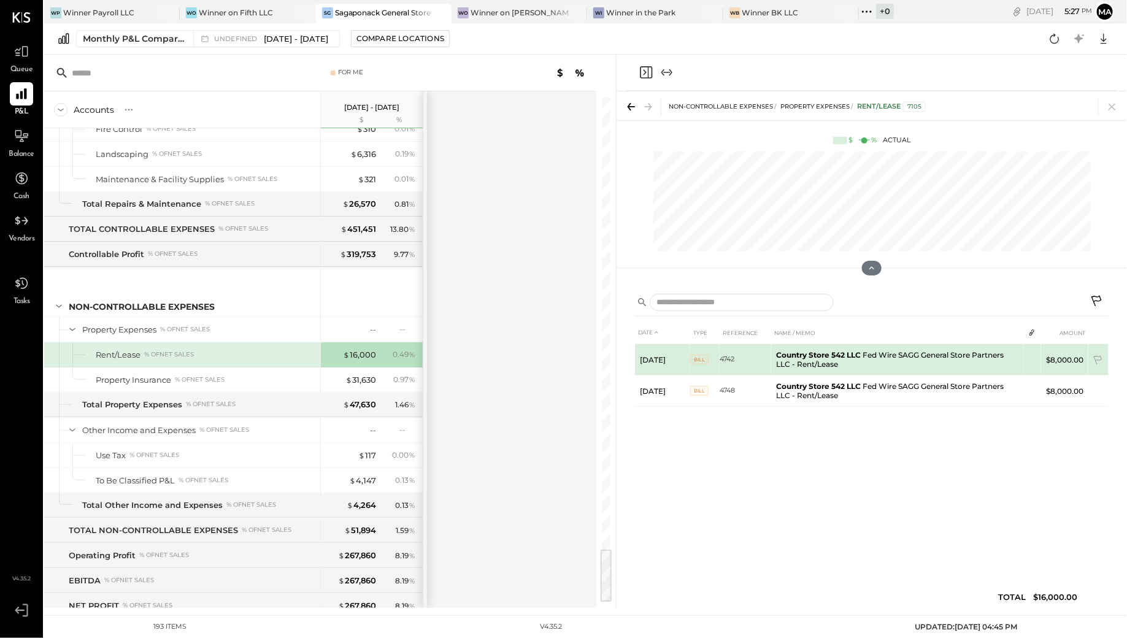
click at [844, 357] on b "Country Store 542 LLC" at bounding box center [818, 354] width 85 height 9
click at [1036, 361] on td at bounding box center [1032, 355] width 17 height 23
click at [1028, 359] on td at bounding box center [1032, 355] width 17 height 23
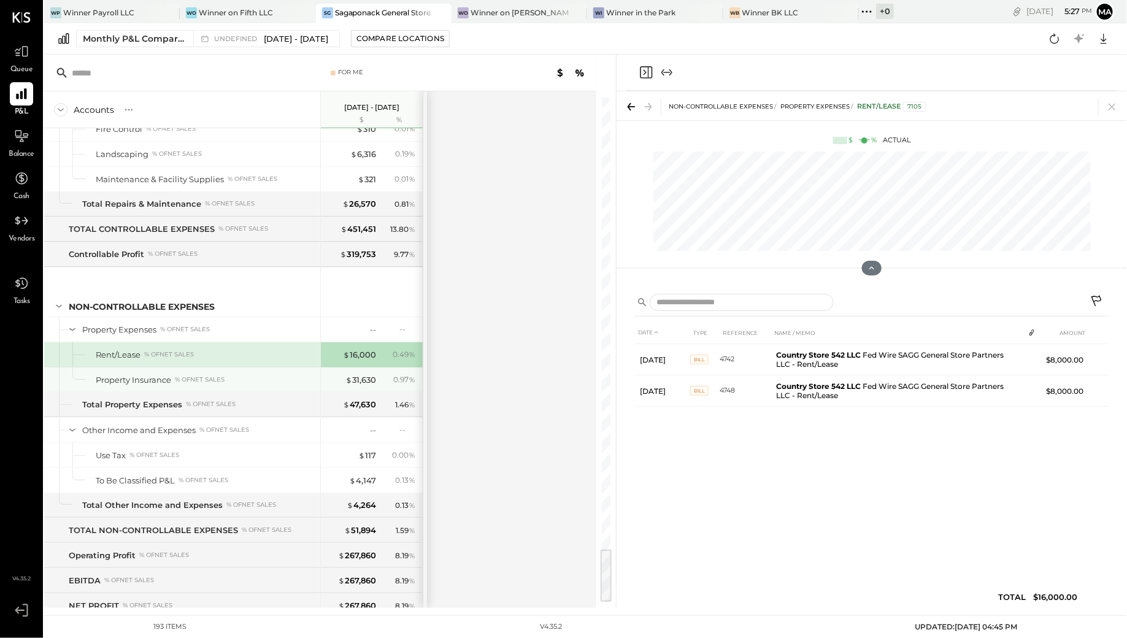
click at [263, 368] on div "Property Insurance % of NET SALES" at bounding box center [182, 380] width 276 height 25
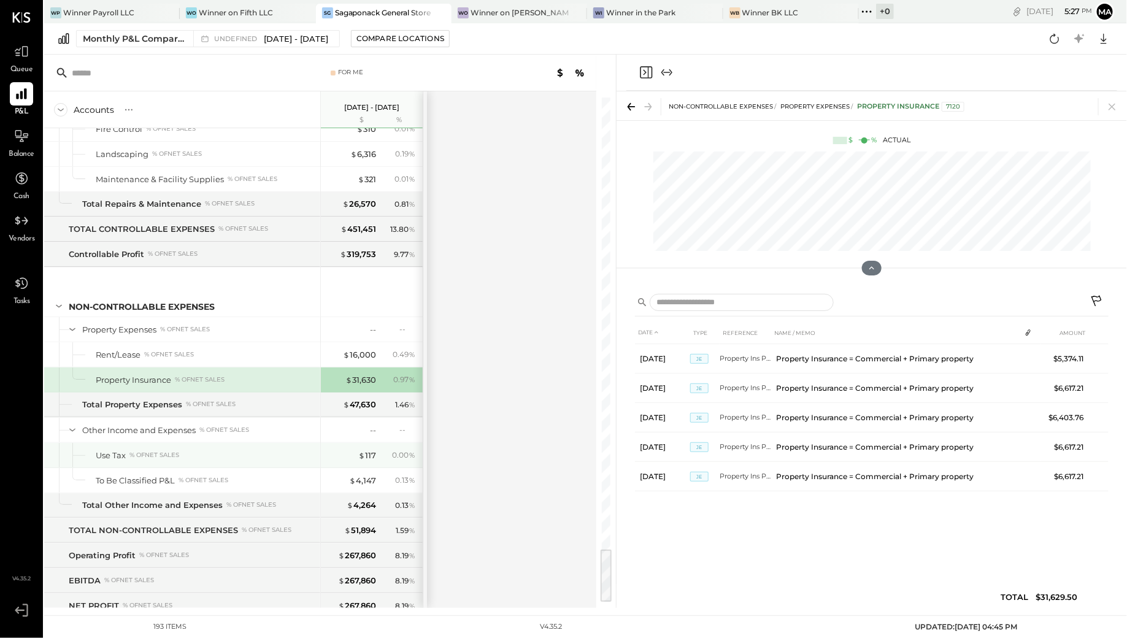
click at [204, 450] on div "Use Tax % of NET SALES" at bounding box center [206, 456] width 220 height 12
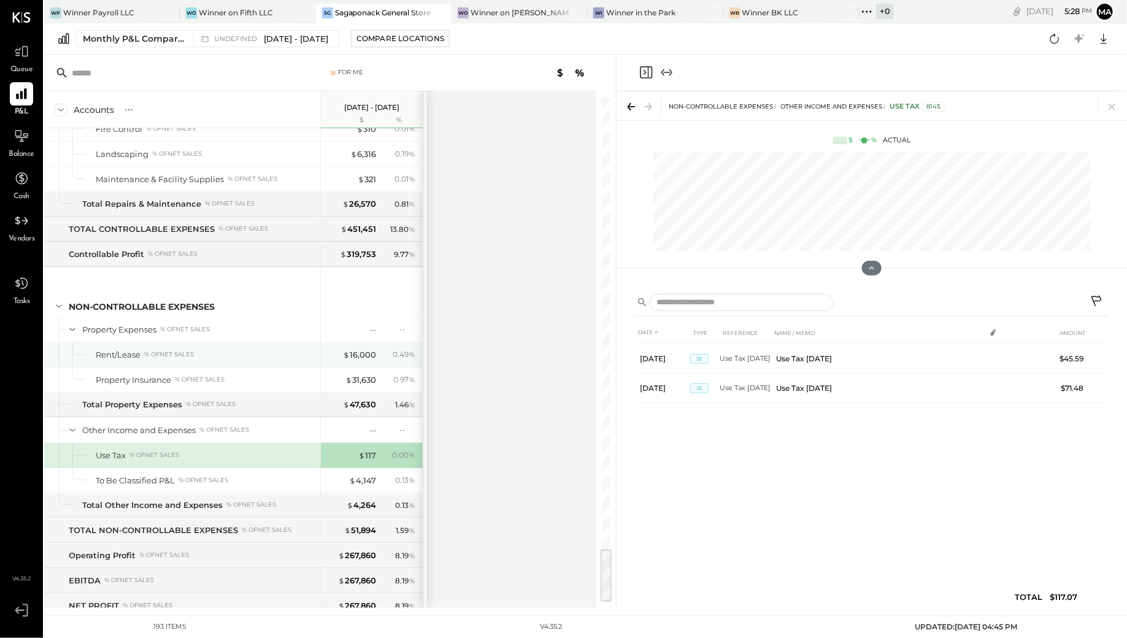
click at [207, 342] on div "Rent/Lease % of NET SALES" at bounding box center [182, 354] width 276 height 25
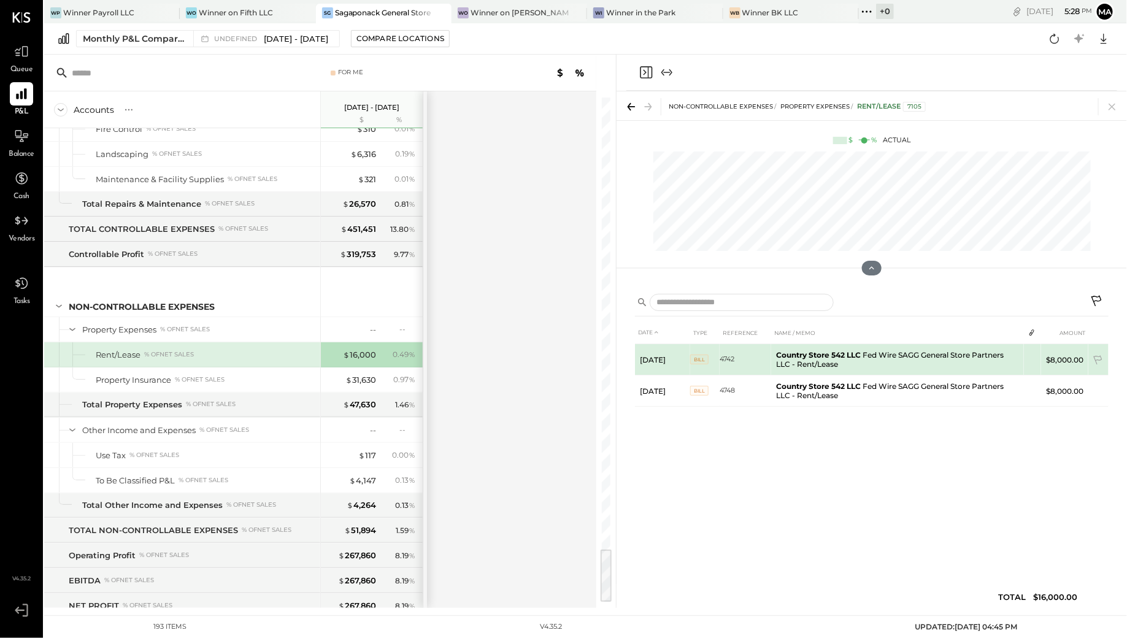
click at [857, 360] on td "Country Store 542 LLC Fed Wire SAGG General Store Partners LLC - Rent/Lease" at bounding box center [897, 359] width 253 height 31
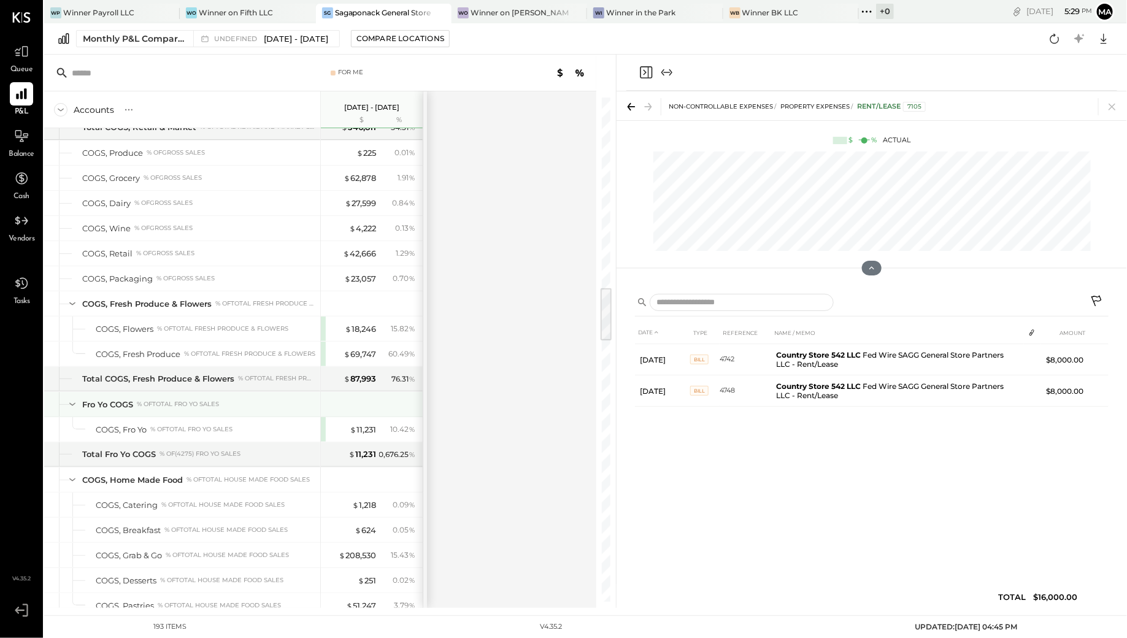
scroll to position [1743, 0]
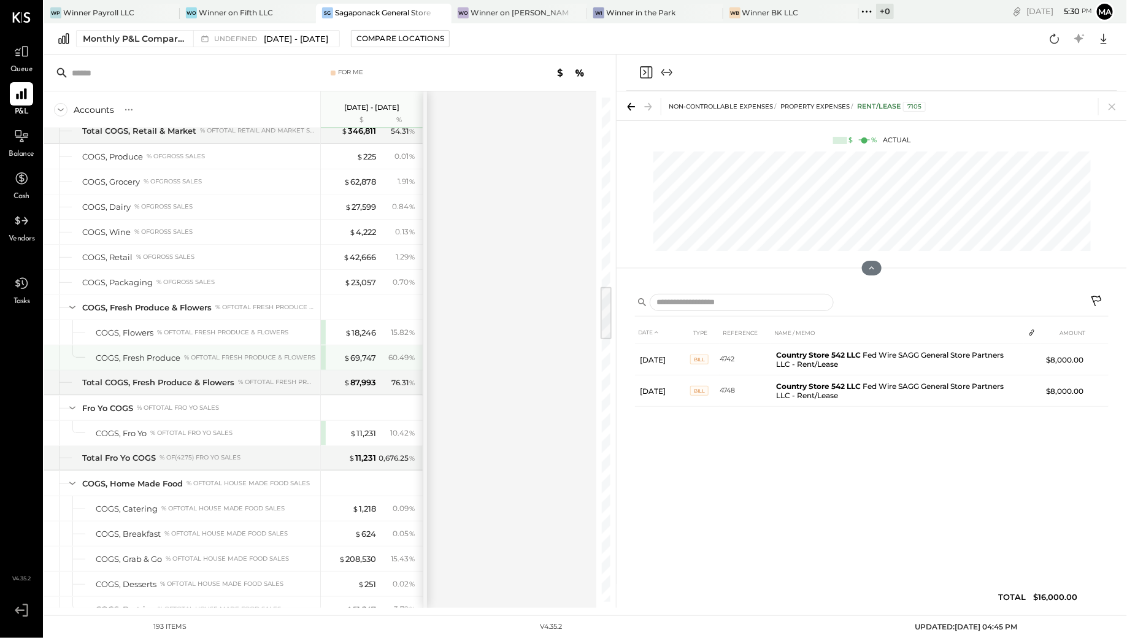
click at [289, 353] on div "% of Total Fresh Produce & Flowers" at bounding box center [249, 357] width 131 height 9
